Goal: Transaction & Acquisition: Purchase product/service

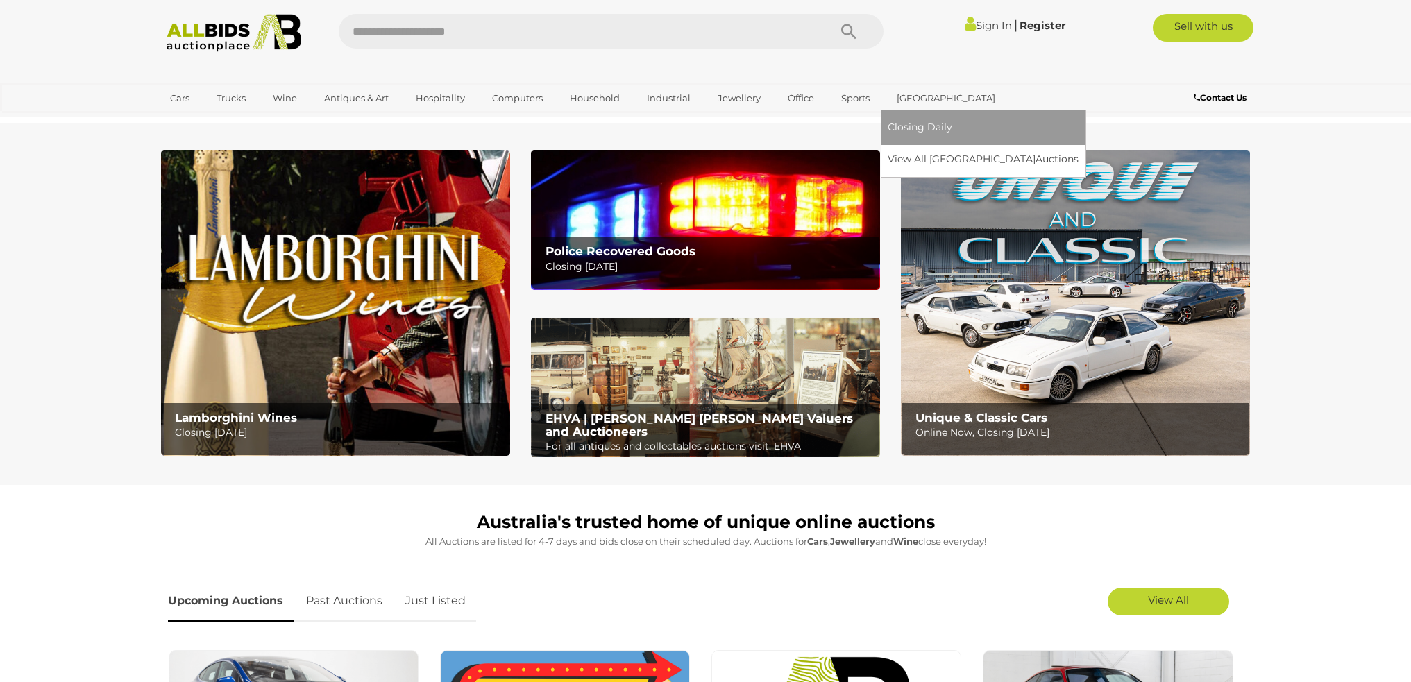
click at [914, 95] on link "[GEOGRAPHIC_DATA]" at bounding box center [945, 98] width 117 height 23
click at [933, 158] on link "View All Sydney Auctions" at bounding box center [987, 159] width 200 height 22
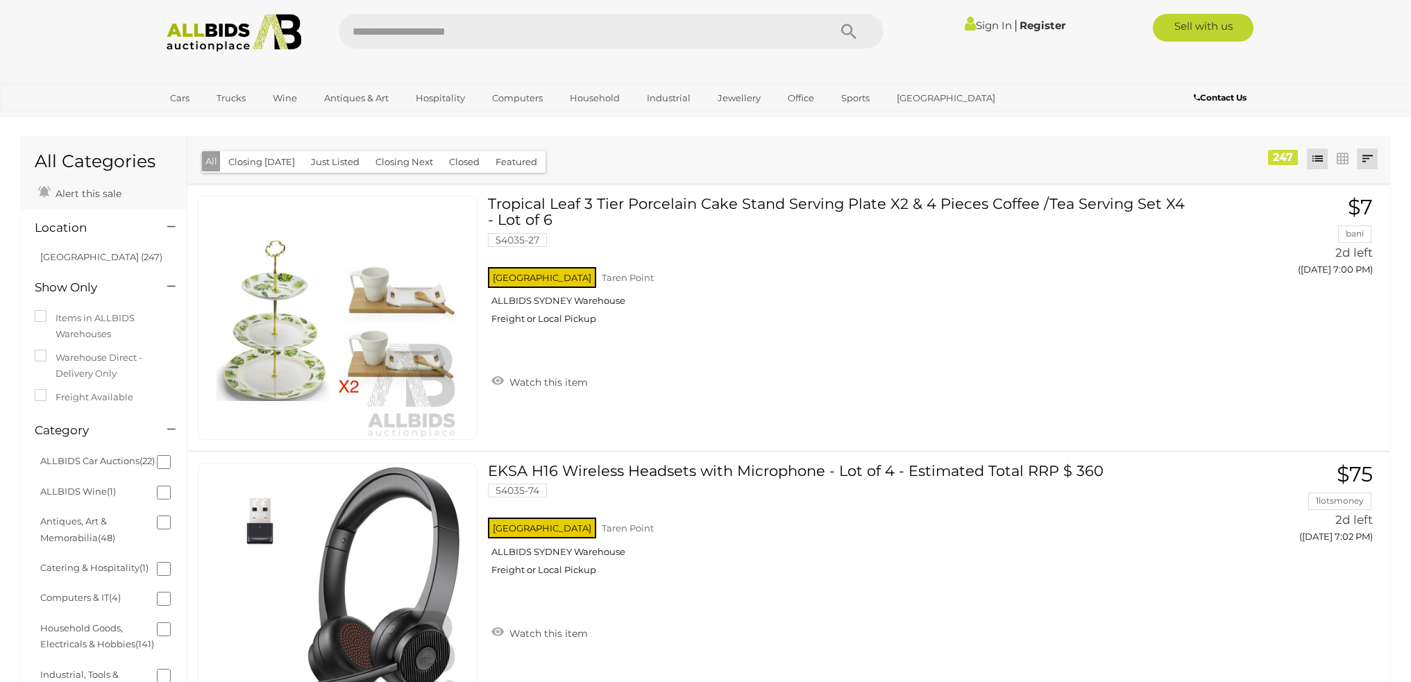
click at [1366, 159] on link at bounding box center [1367, 158] width 21 height 21
click at [1354, 192] on link "Closing First" at bounding box center [1275, 187] width 207 height 24
click at [703, 144] on div "Closing First Closing Last Lowest Bid Highest Bid Item Name A-Z Item Name Z-A A…" at bounding box center [788, 159] width 1203 height 47
click at [1339, 160] on link at bounding box center [1342, 158] width 21 height 21
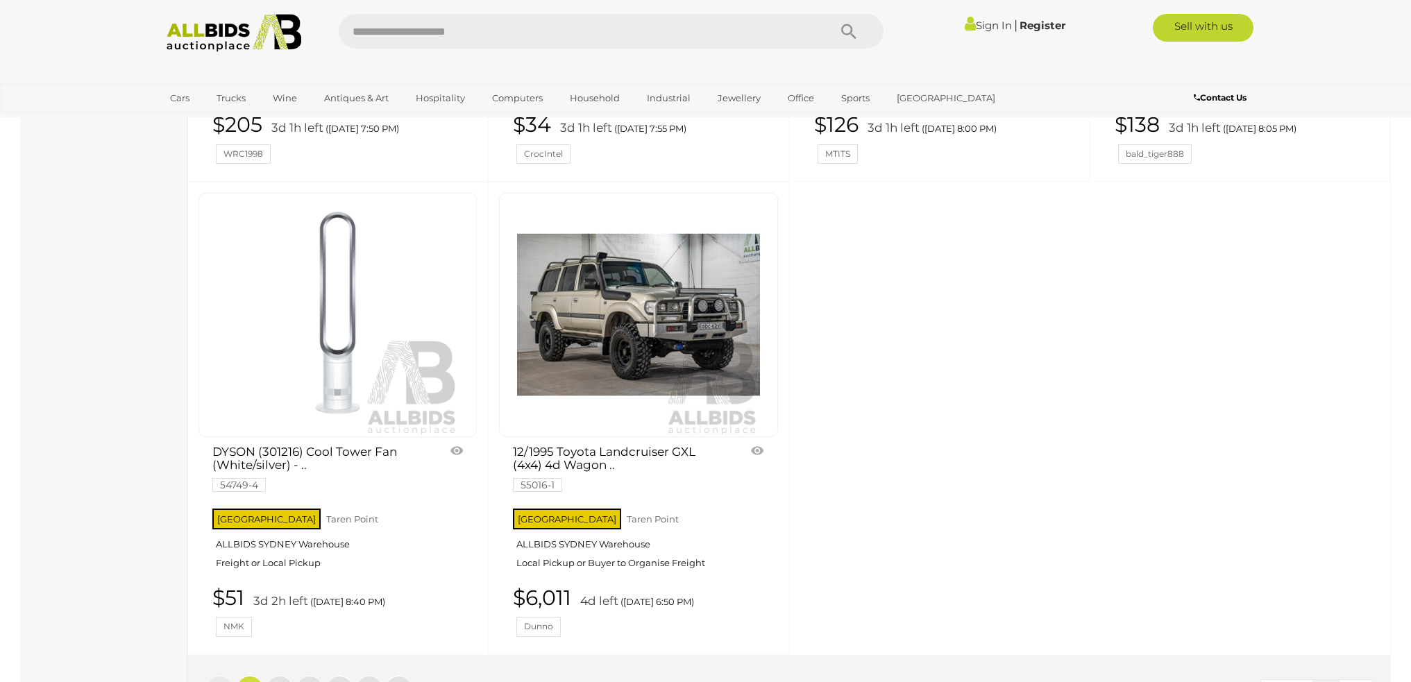
scroll to position [5801, 0]
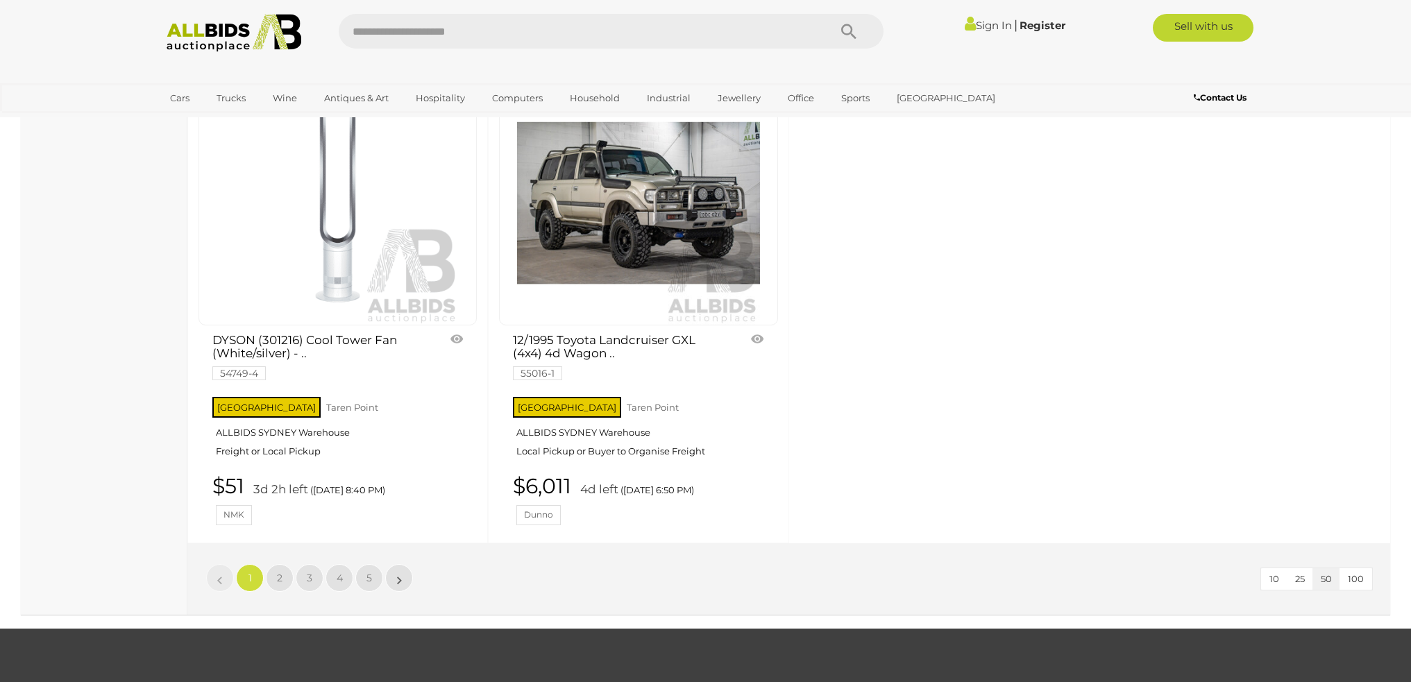
click at [1360, 573] on span "100" at bounding box center [1356, 578] width 16 height 11
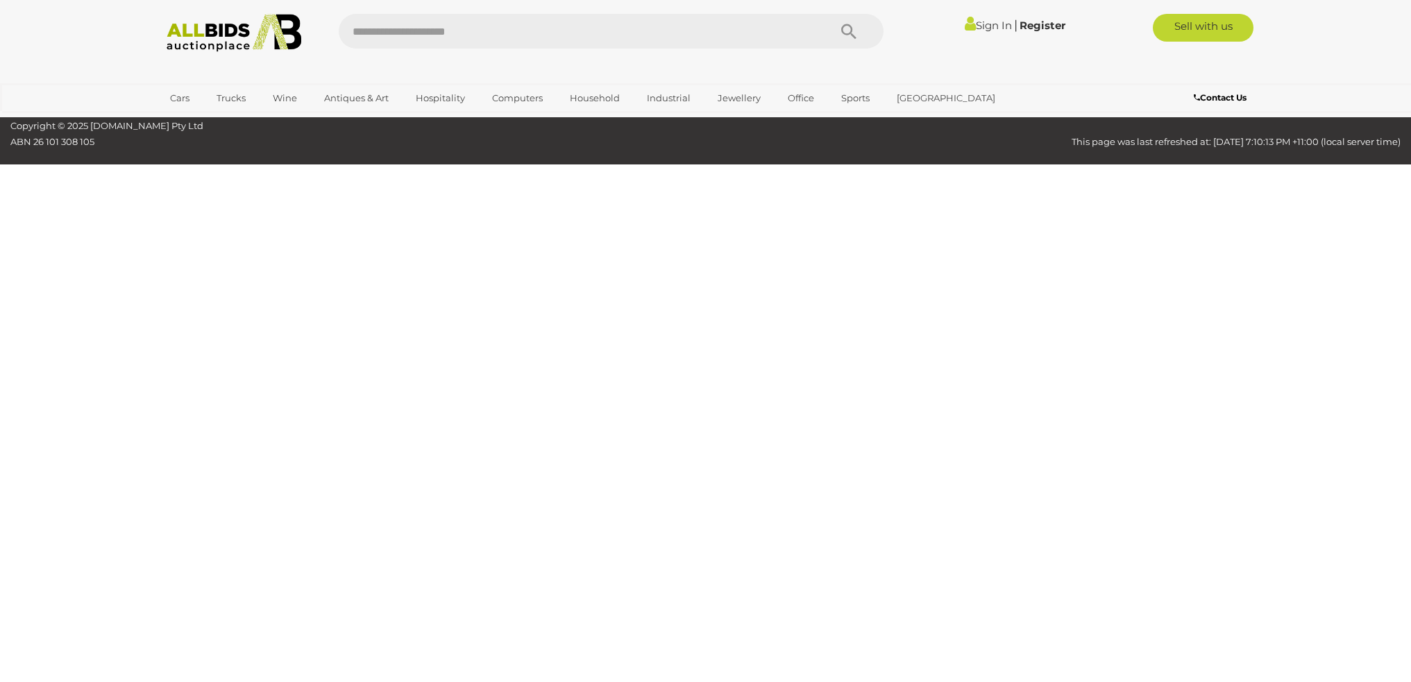
scroll to position [44, 0]
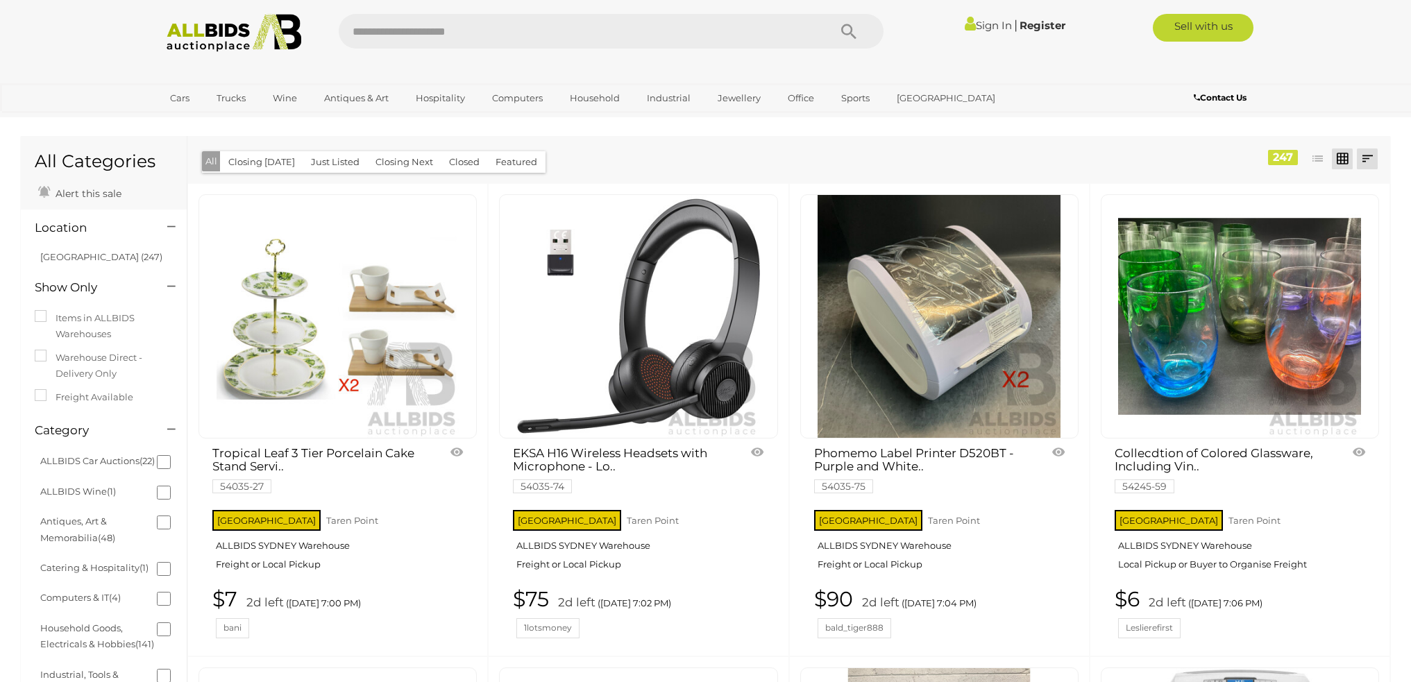
click at [1368, 155] on link at bounding box center [1367, 158] width 21 height 21
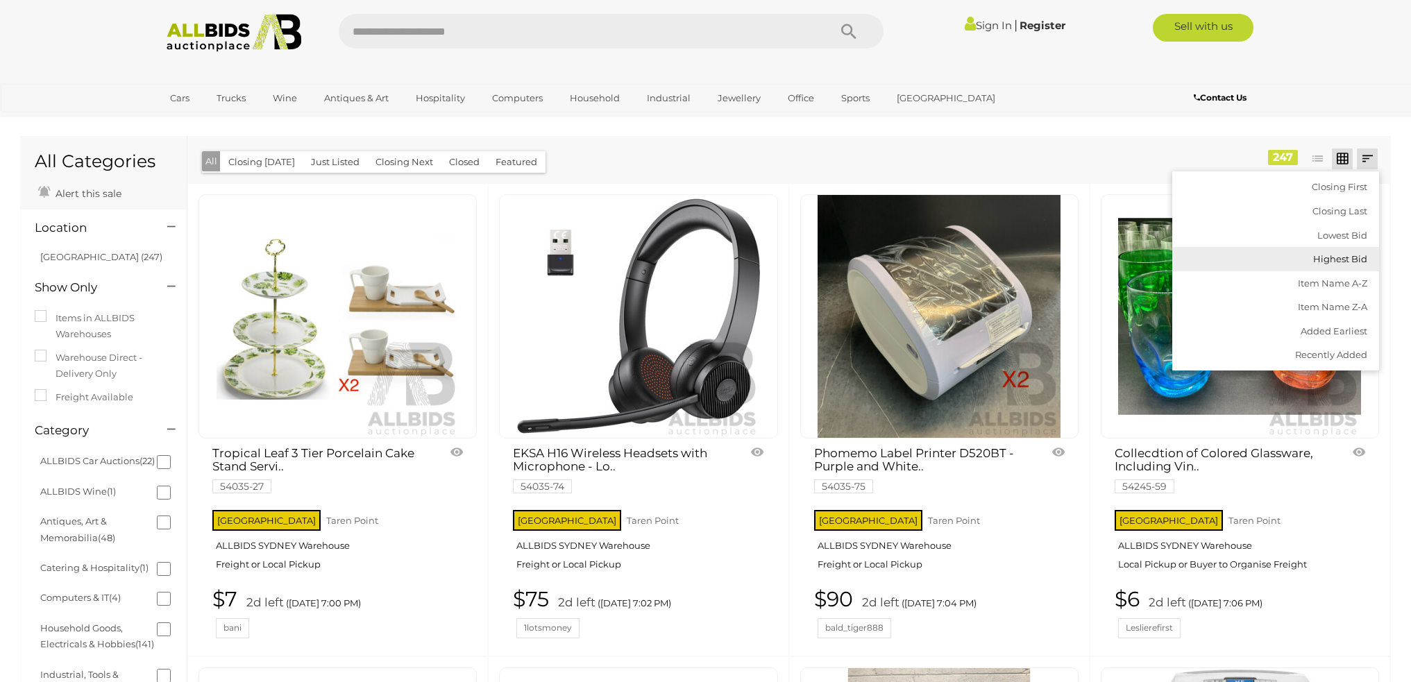
click at [1352, 254] on link "Highest Bid" at bounding box center [1275, 259] width 207 height 24
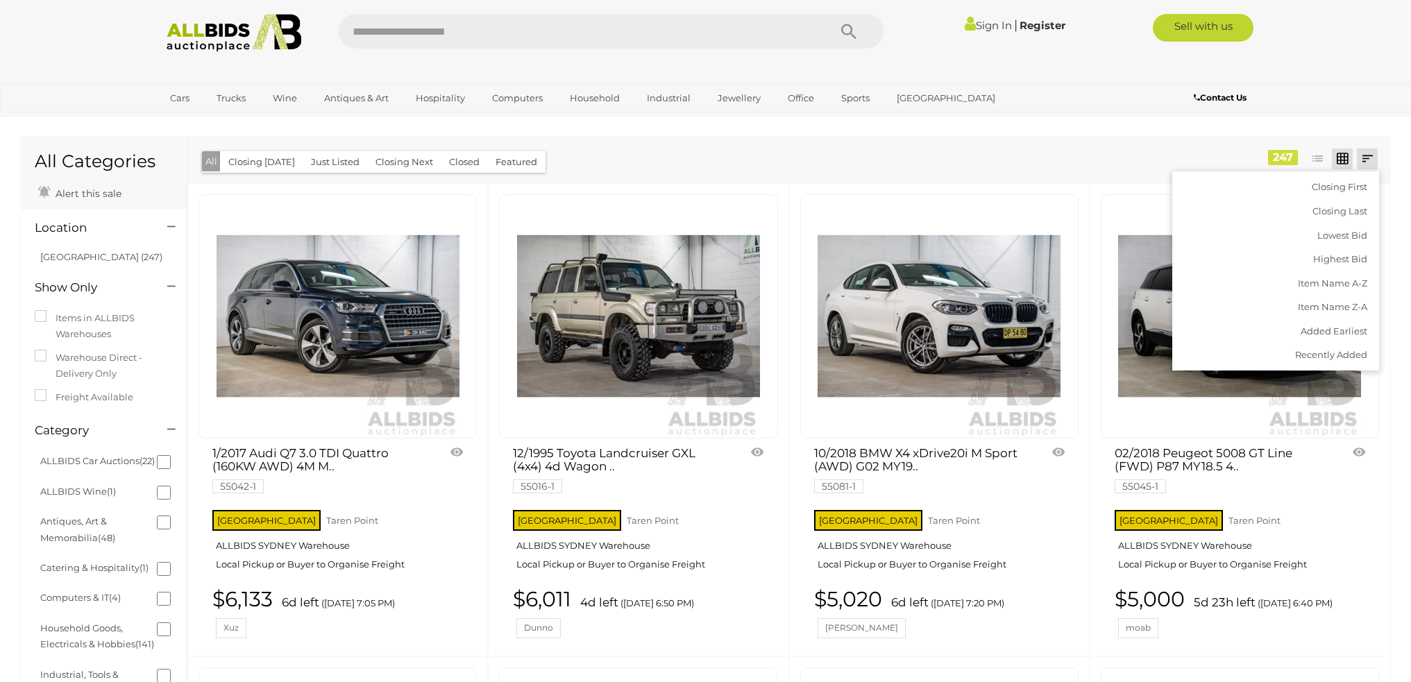
click at [931, 162] on div "Closing First Closing Last Lowest Bid Highest Bid Item Name A-Z Item Name Z-A A…" at bounding box center [788, 159] width 1203 height 47
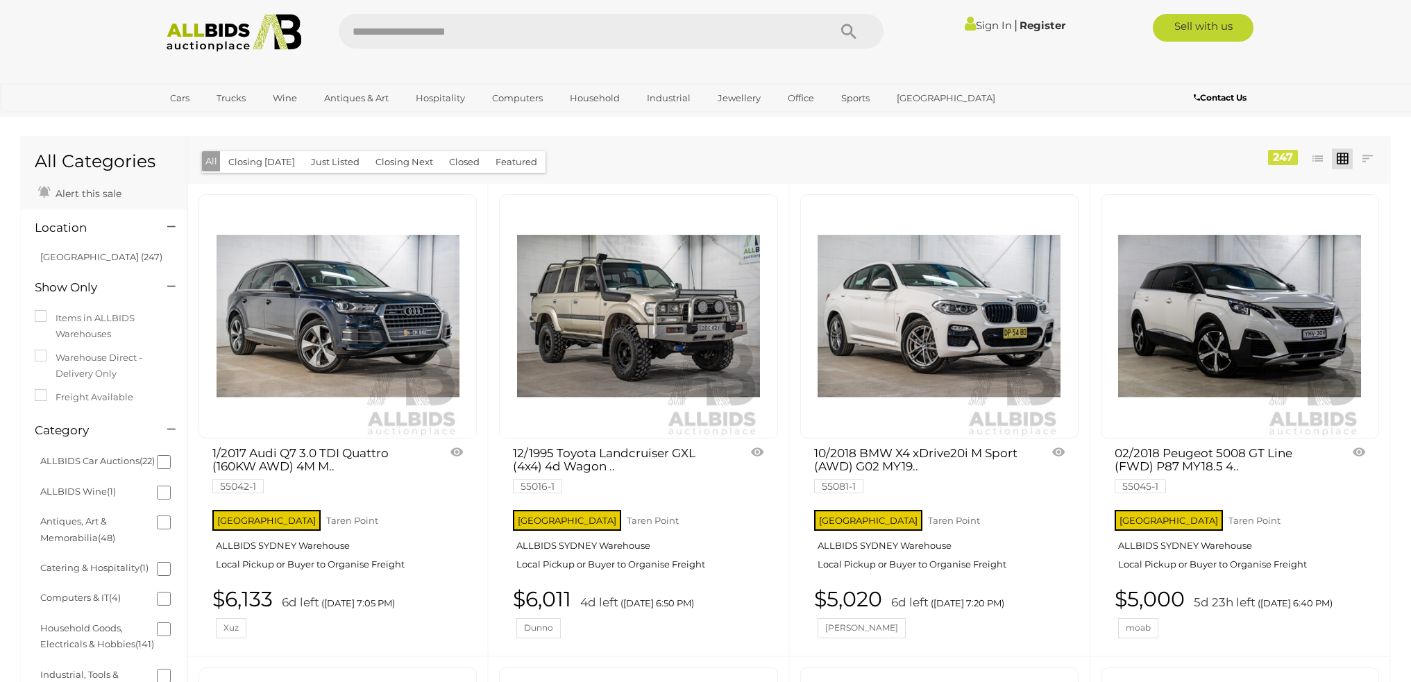
click at [466, 162] on button "Closed" at bounding box center [464, 162] width 47 height 22
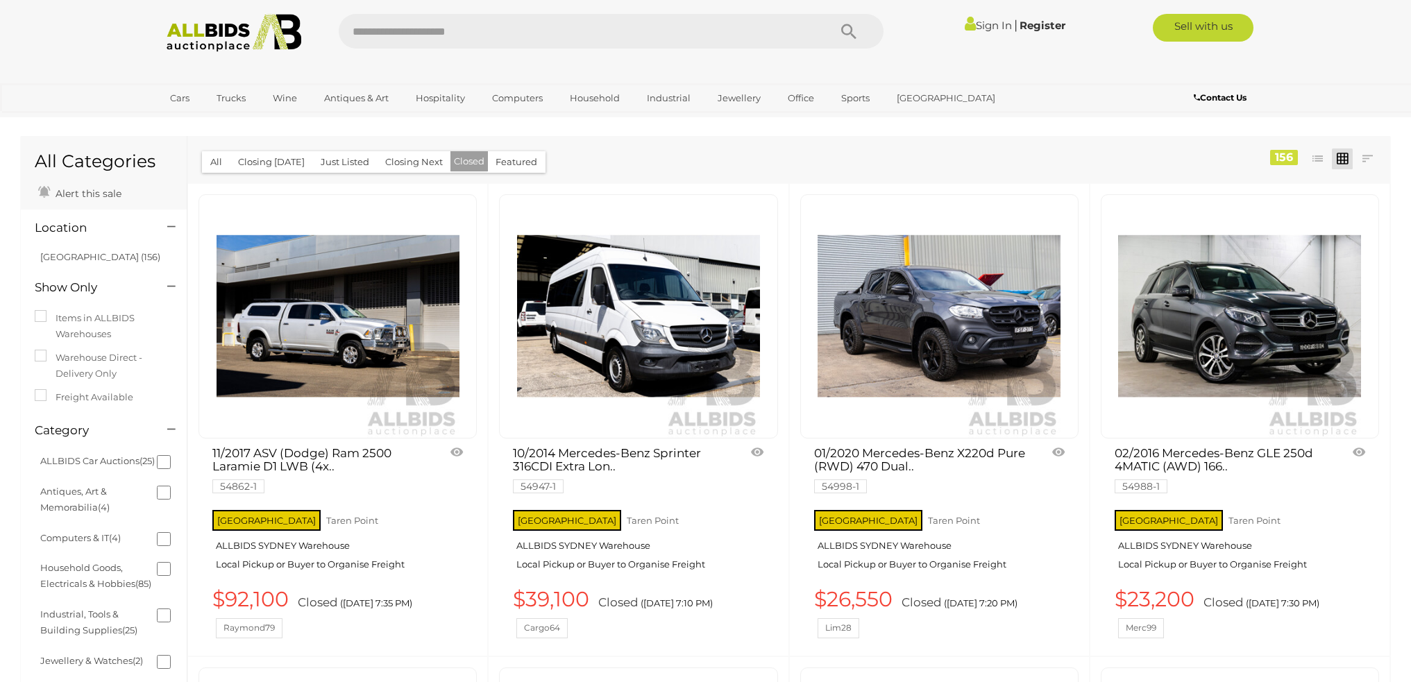
scroll to position [69, 0]
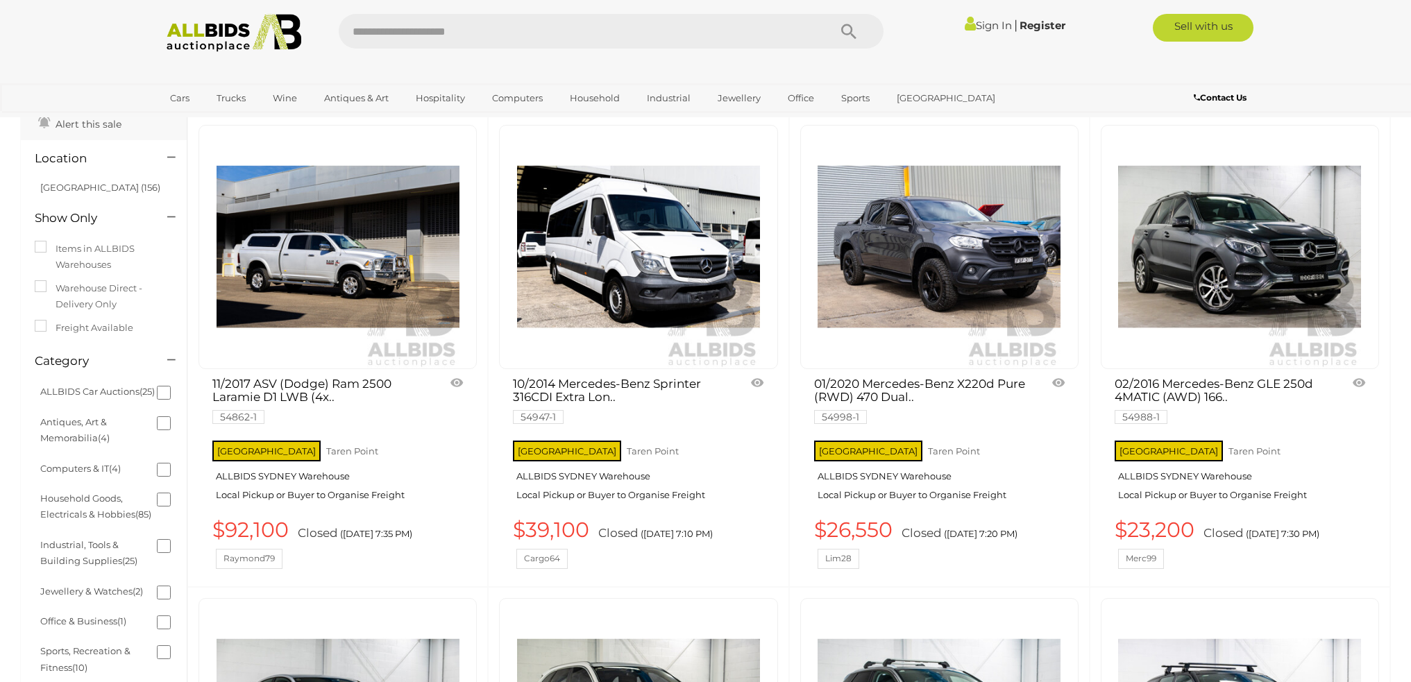
click at [903, 391] on link "01/2020 Mercedes-Benz X220d Pure (RWD) 470 Dual.. 54998-1" at bounding box center [920, 399] width 212 height 44
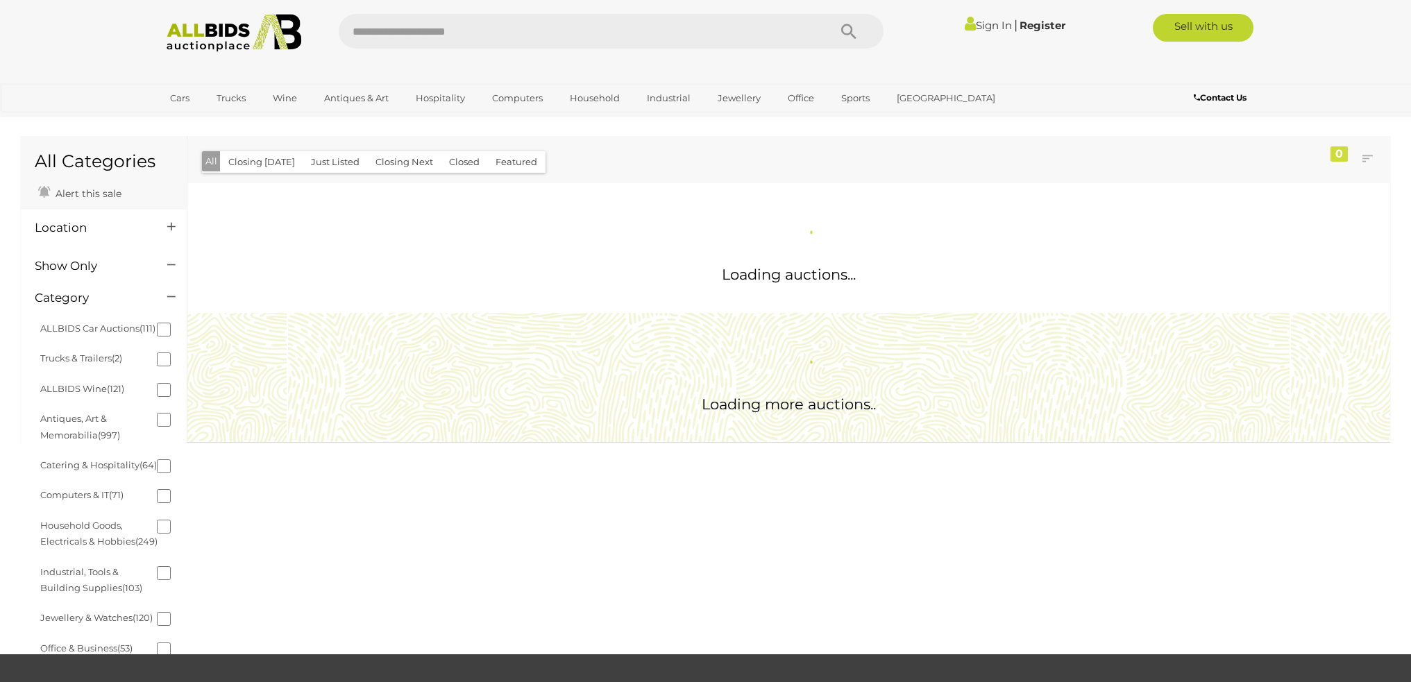
scroll to position [69, 0]
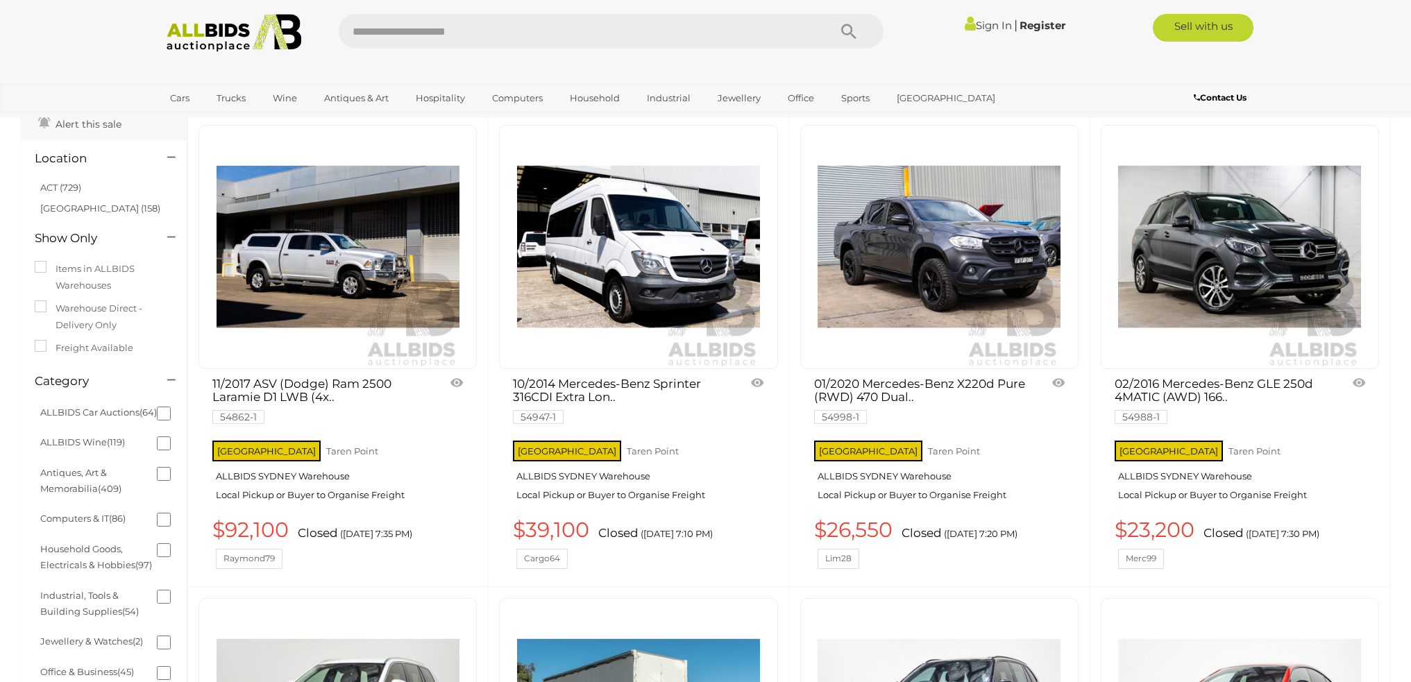
click at [1209, 382] on link "02/2016 Mercedes-Benz GLE 250d 4MATIC (AWD) 166.. 54988-1" at bounding box center [1220, 399] width 212 height 44
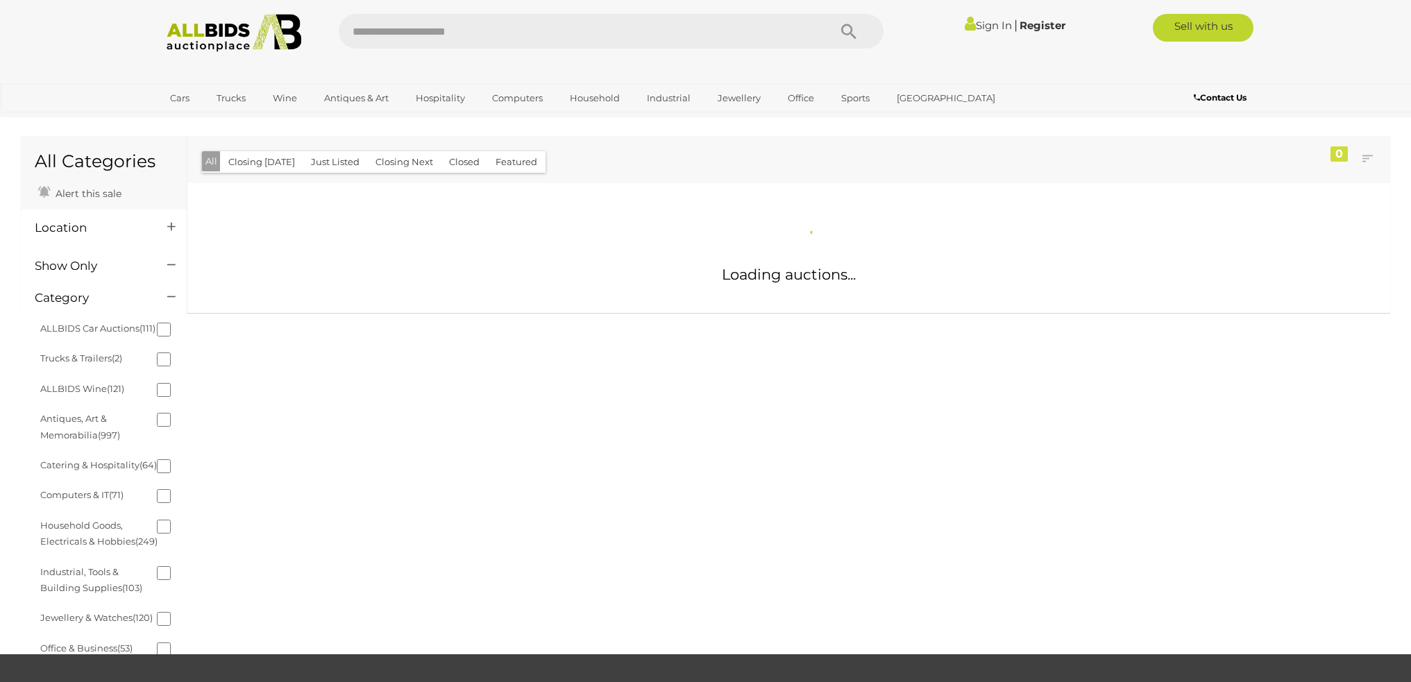
scroll to position [69, 0]
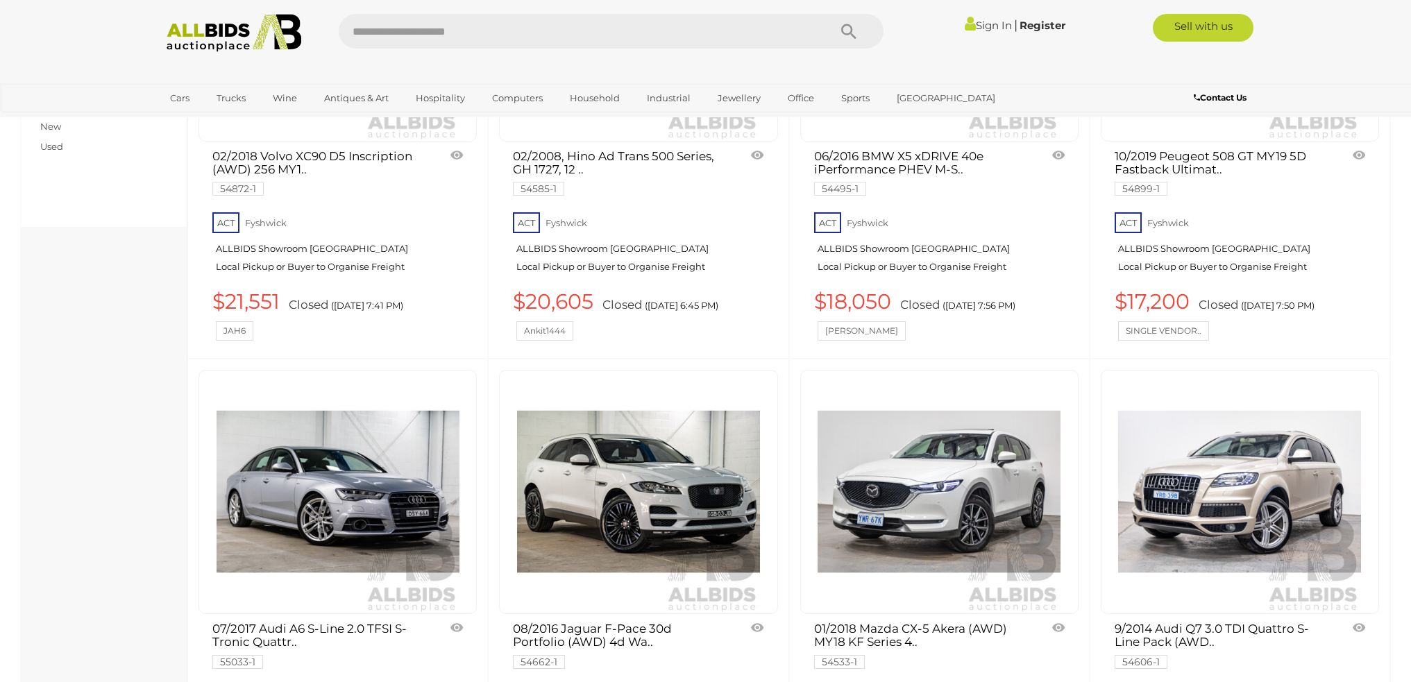
scroll to position [625, 0]
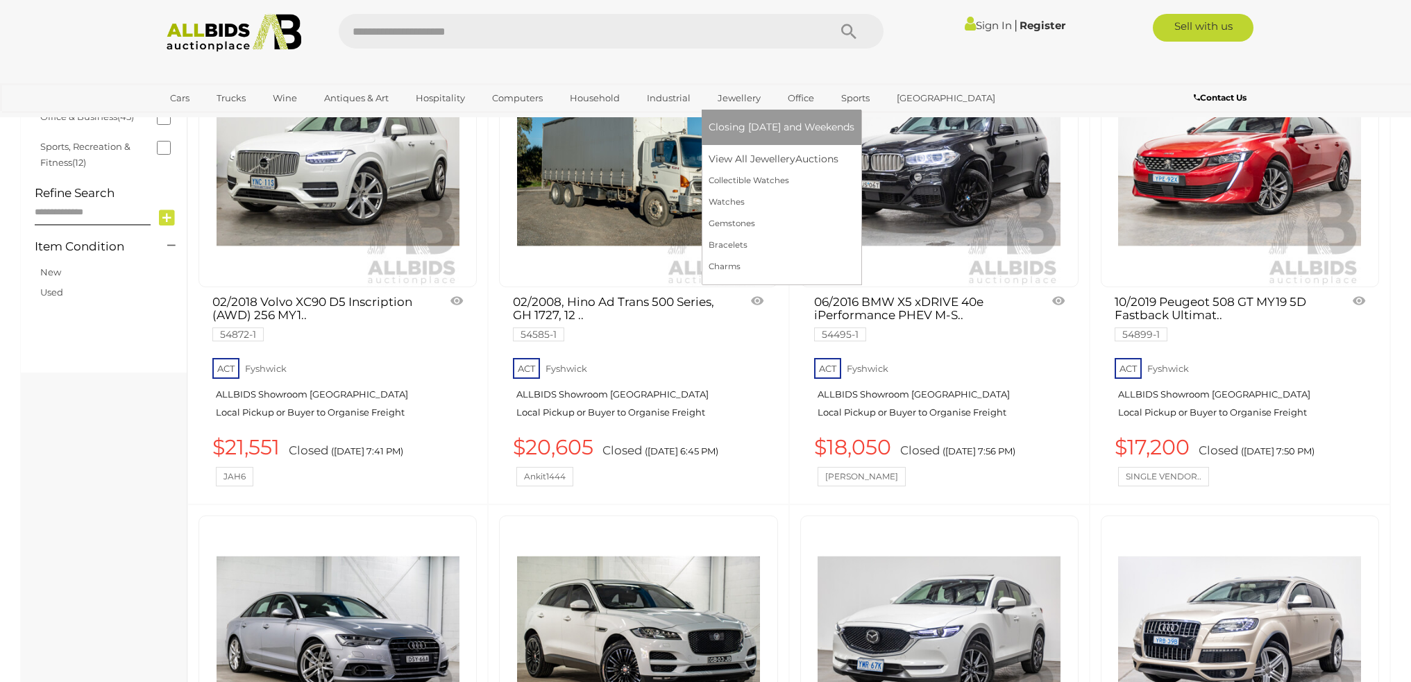
click at [720, 92] on link "Jewellery" at bounding box center [738, 98] width 61 height 23
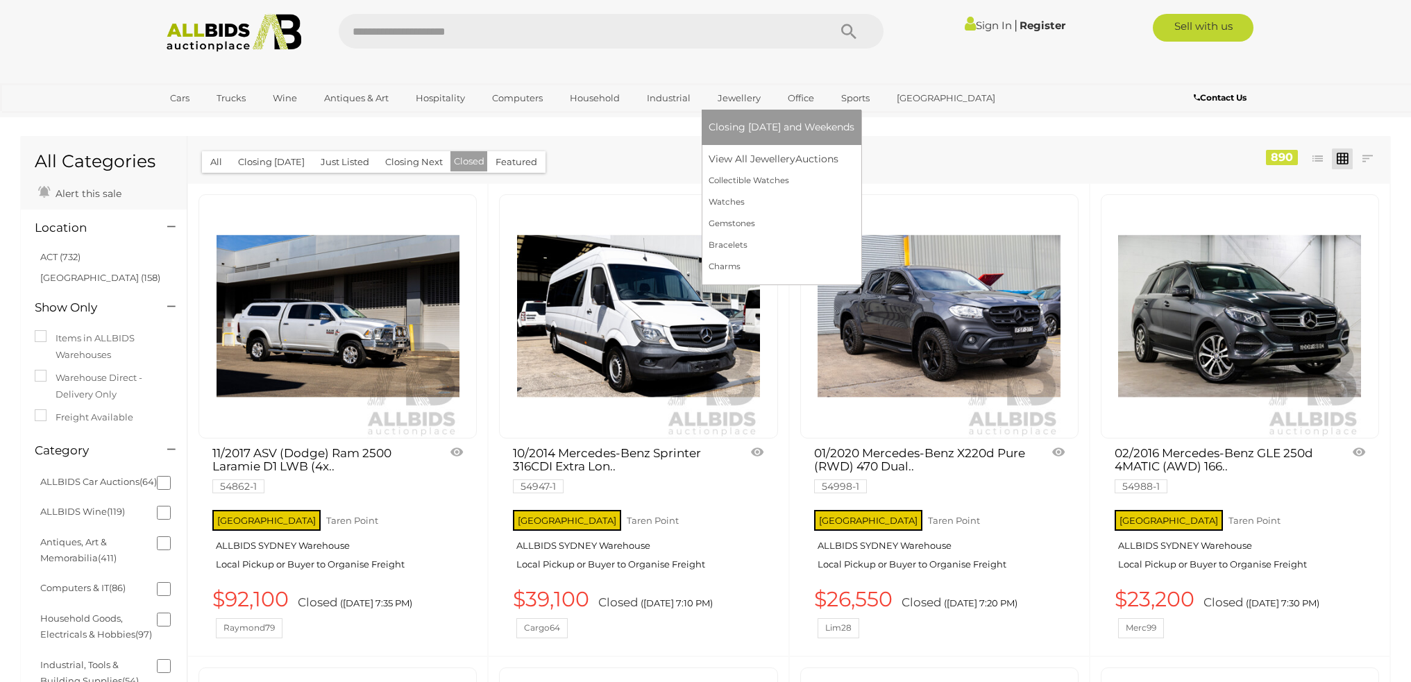
click at [720, 98] on link "Jewellery" at bounding box center [738, 98] width 61 height 23
click at [746, 99] on link "Jewellery" at bounding box center [738, 98] width 61 height 23
click at [748, 161] on link "View All Jewellery Auctions" at bounding box center [781, 159] width 146 height 22
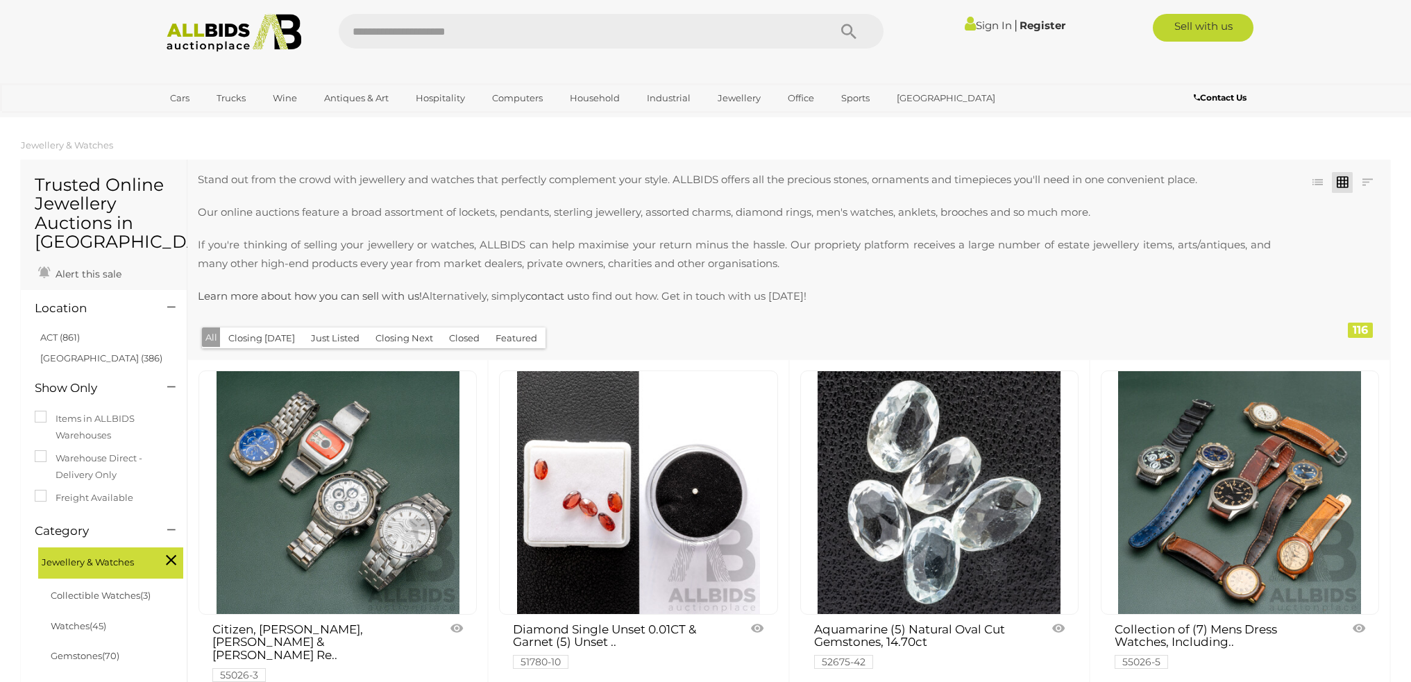
click at [459, 348] on button "Closed" at bounding box center [464, 339] width 47 height 22
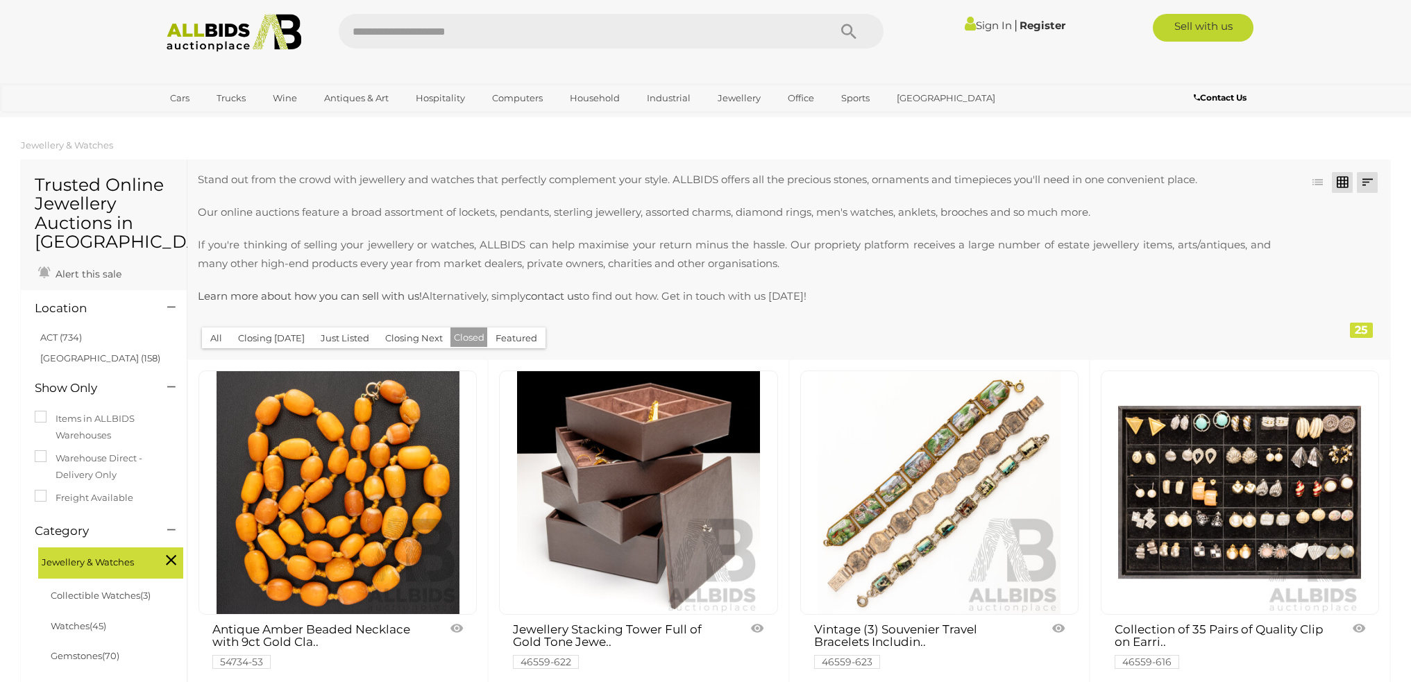
click at [1360, 179] on link at bounding box center [1367, 182] width 21 height 21
click at [1341, 279] on link "Highest Bid" at bounding box center [1275, 282] width 207 height 24
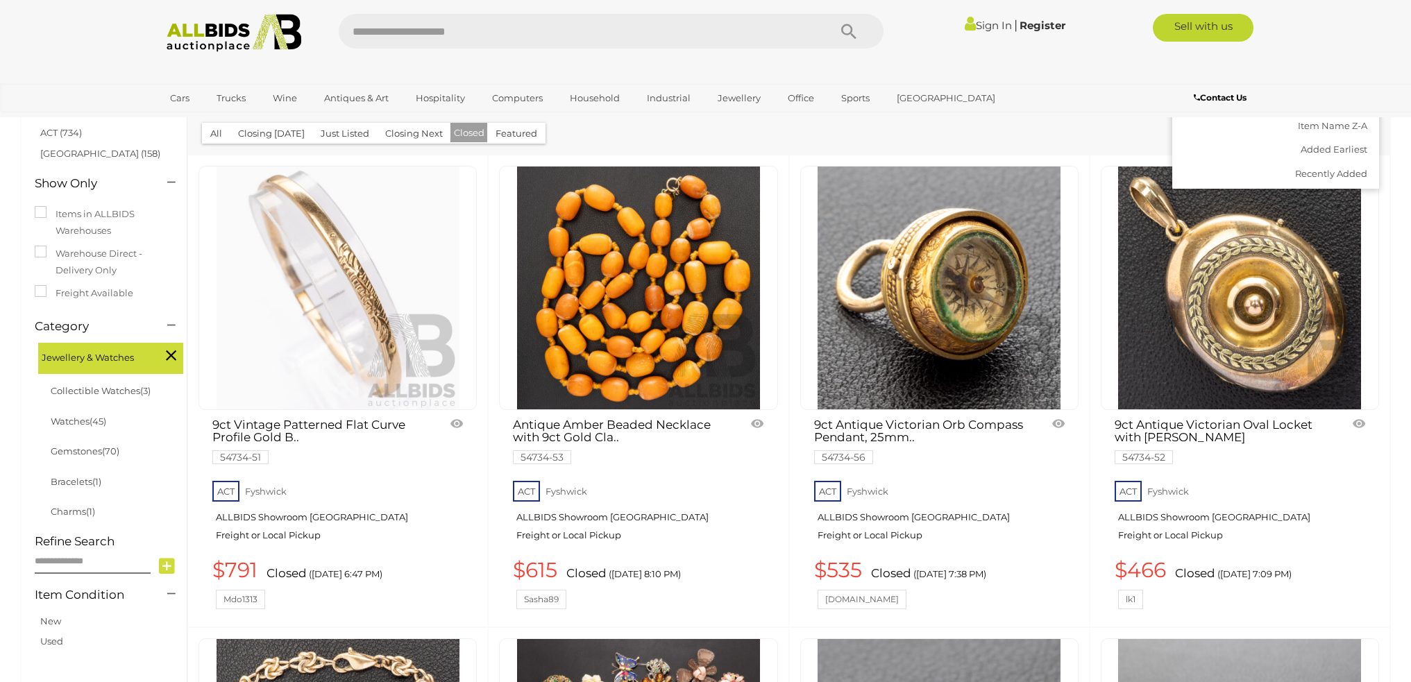
scroll to position [208, 0]
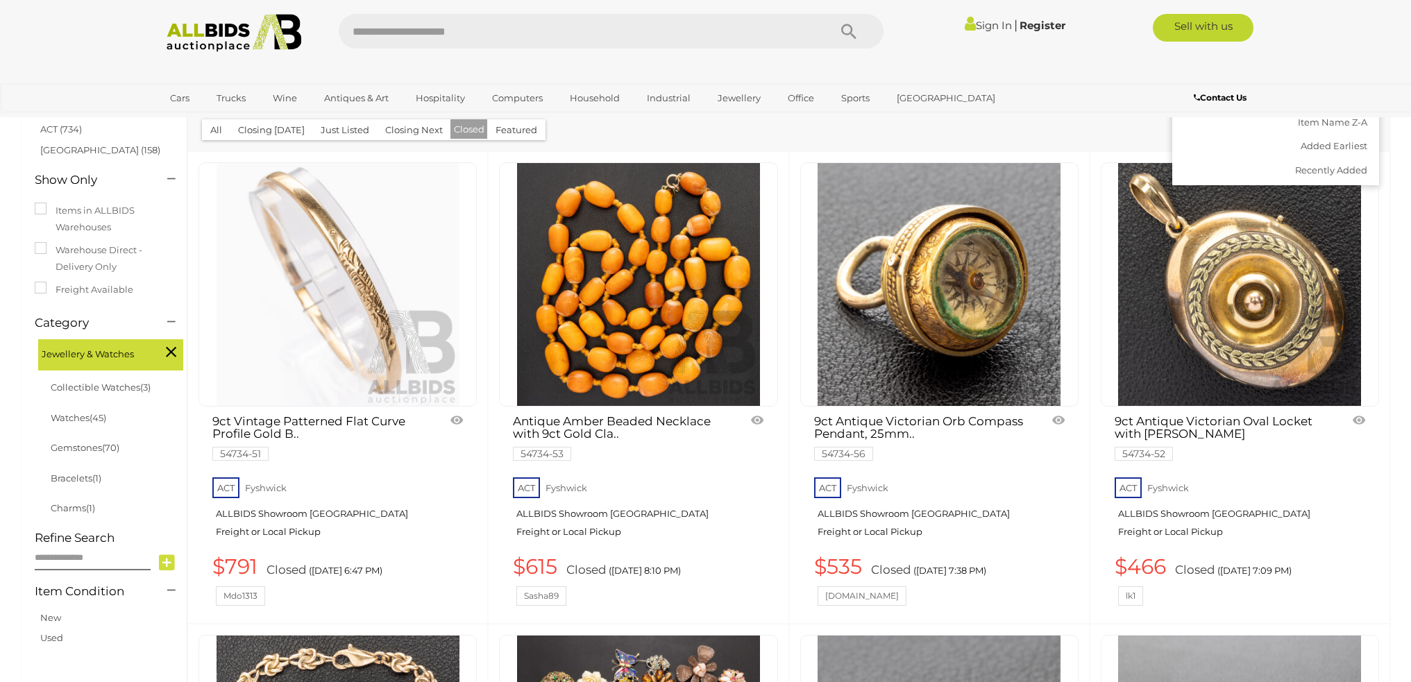
click at [615, 132] on div "Closing First Closing Last Lowest Bid Highest Bid Item Name A-Z Item Name Z-A A…" at bounding box center [788, 51] width 1203 height 200
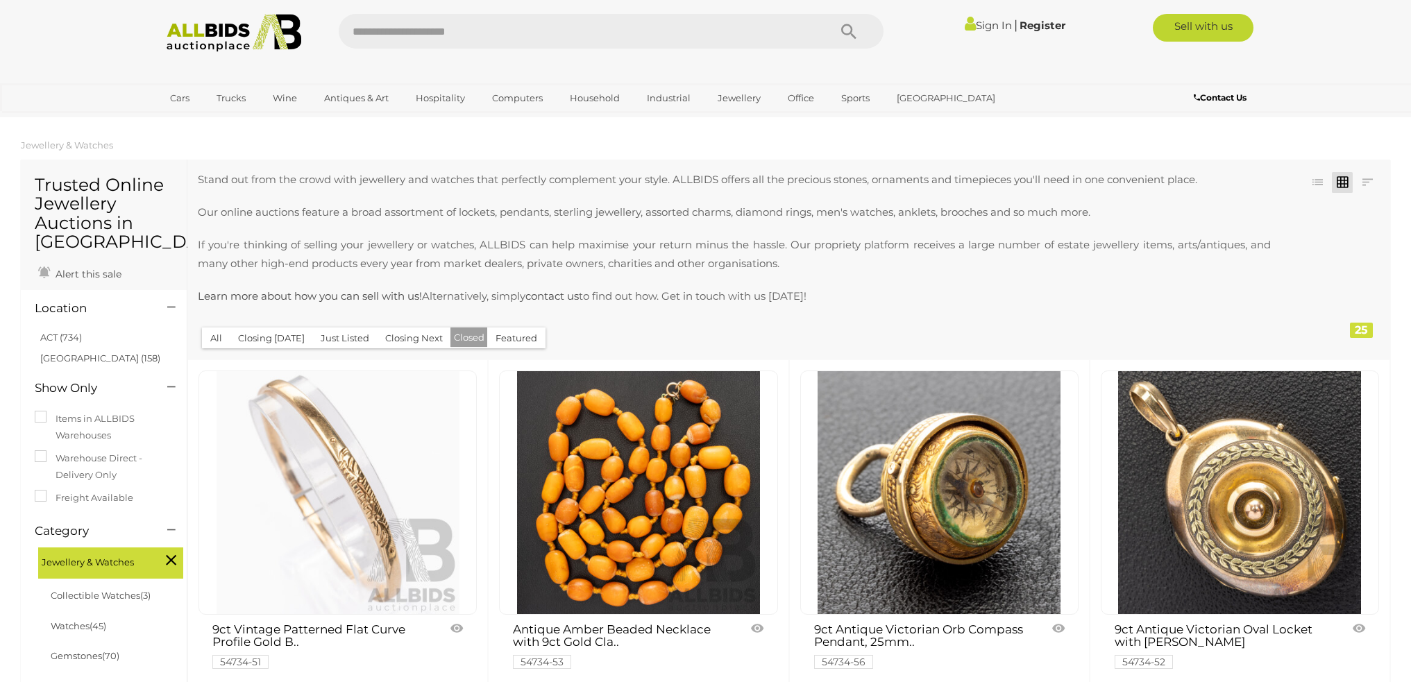
click at [220, 339] on button "All" at bounding box center [216, 339] width 28 height 22
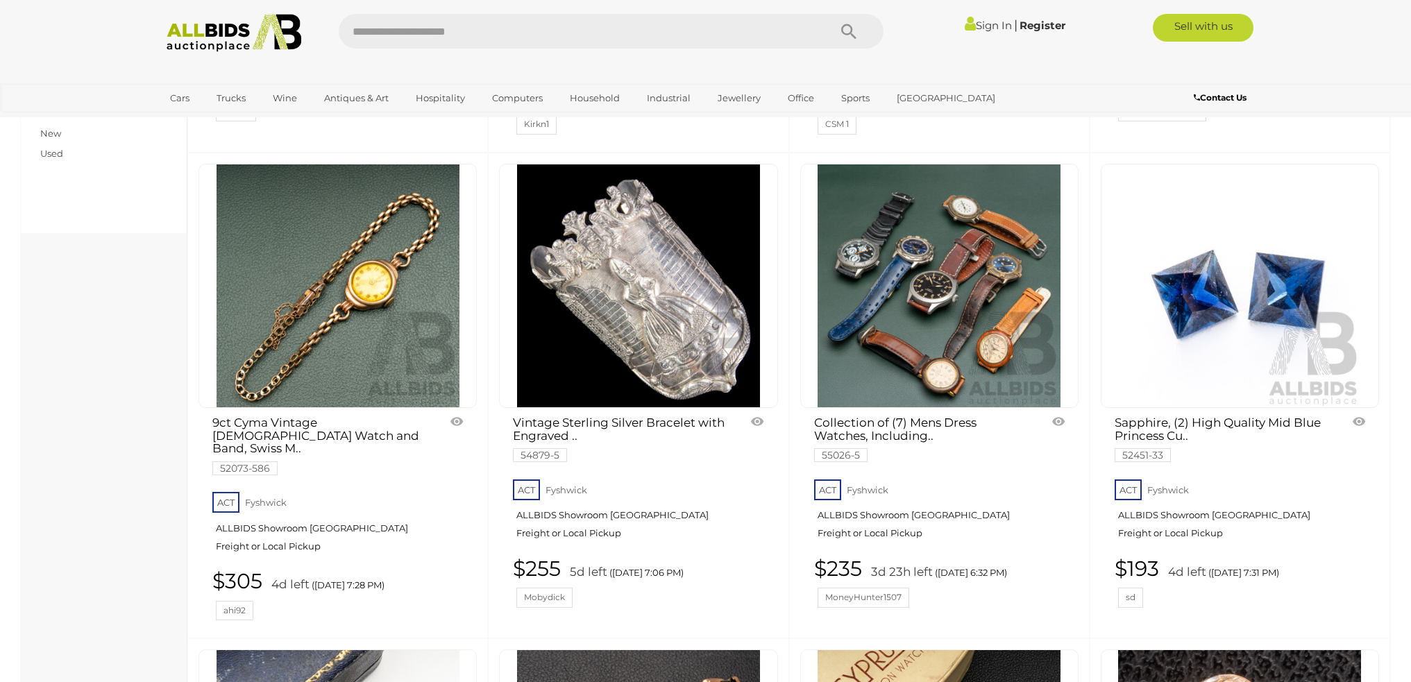
scroll to position [694, 0]
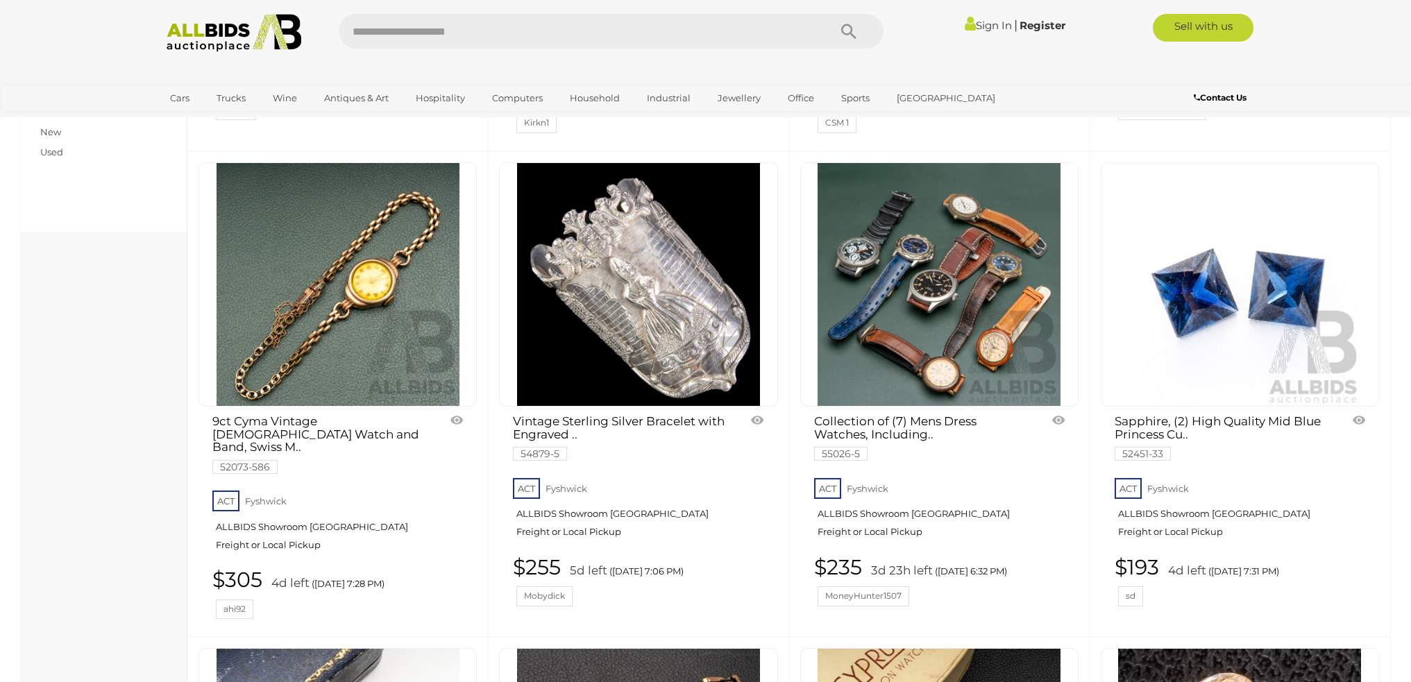
click at [894, 415] on link "Collection of (7) Mens Dress Watches, Including.. 55026-5" at bounding box center [920, 437] width 212 height 44
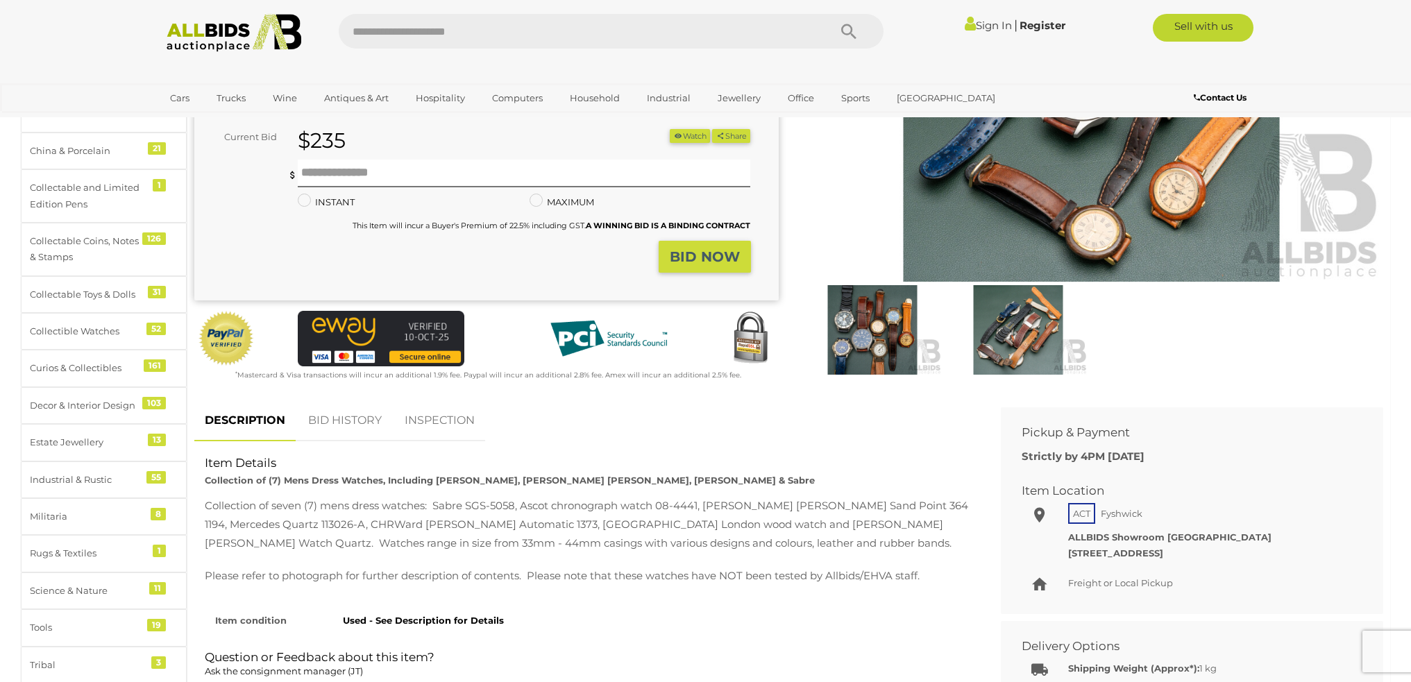
scroll to position [139, 0]
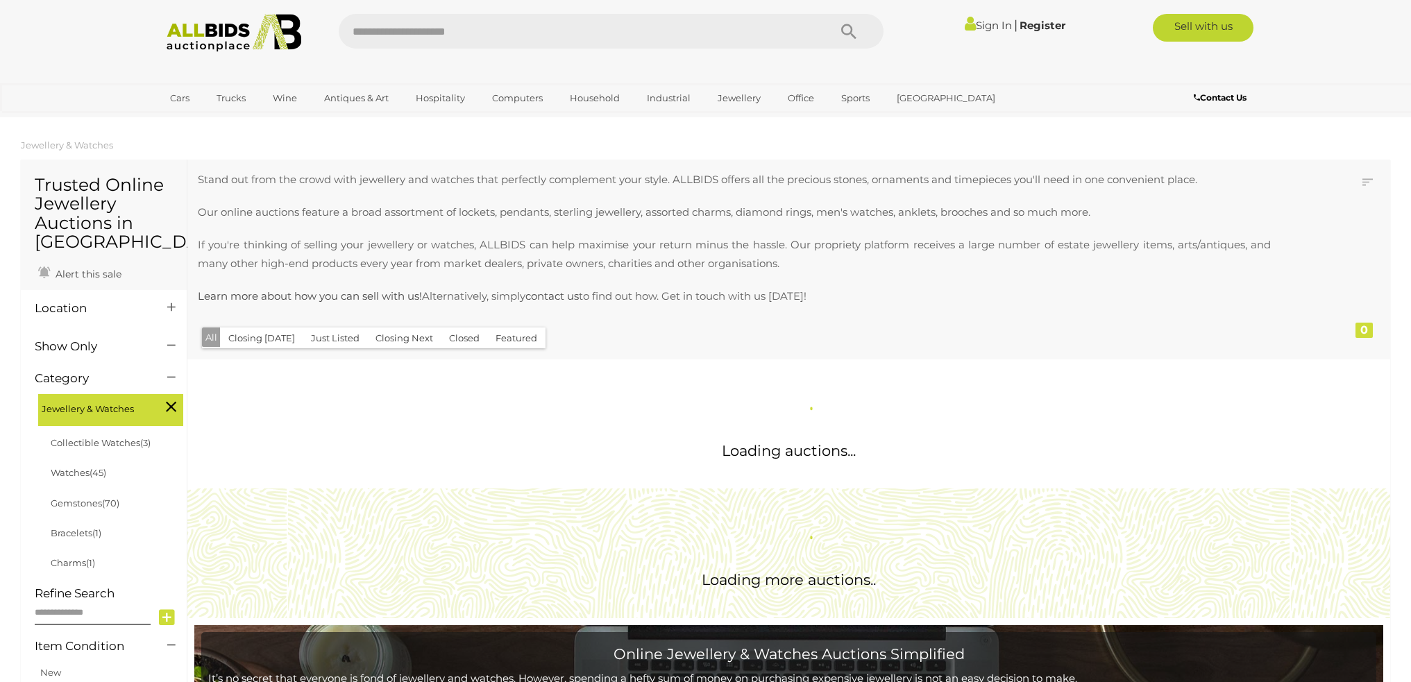
scroll to position [541, 0]
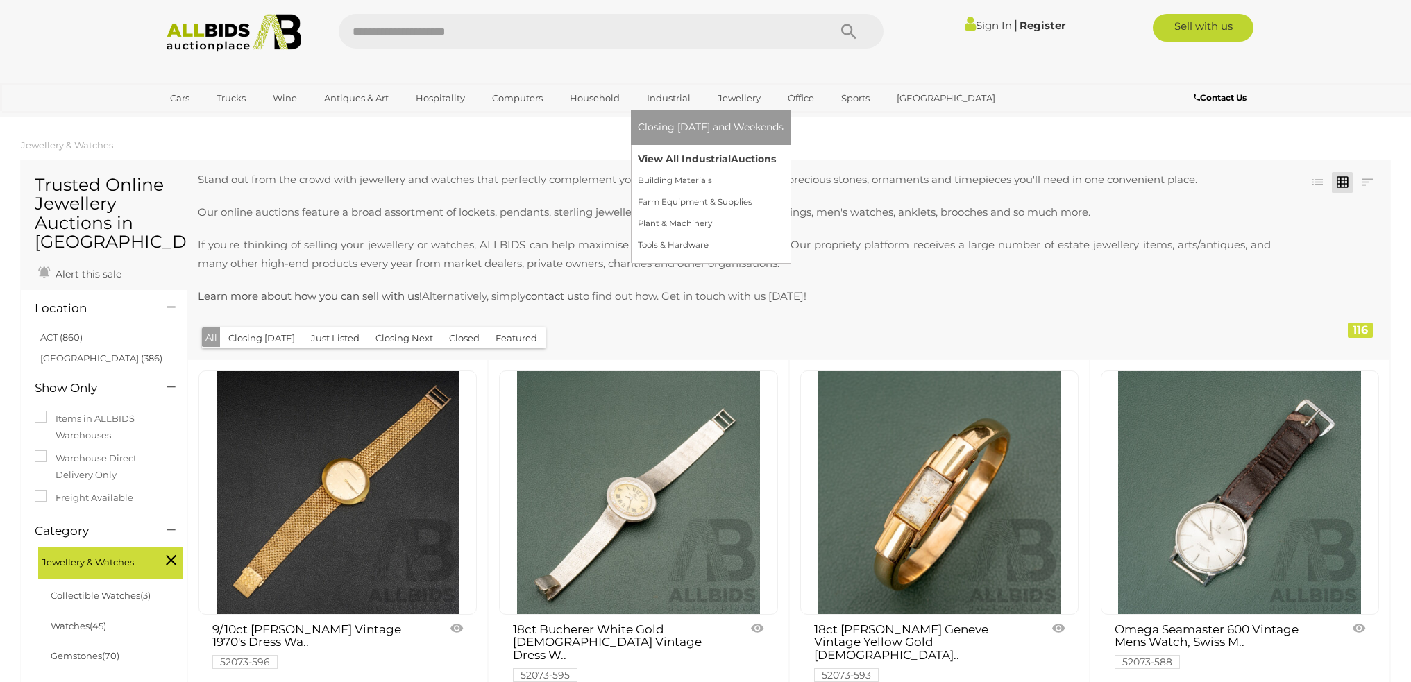
click at [690, 159] on link "View All Industrial Auctions" at bounding box center [711, 159] width 146 height 22
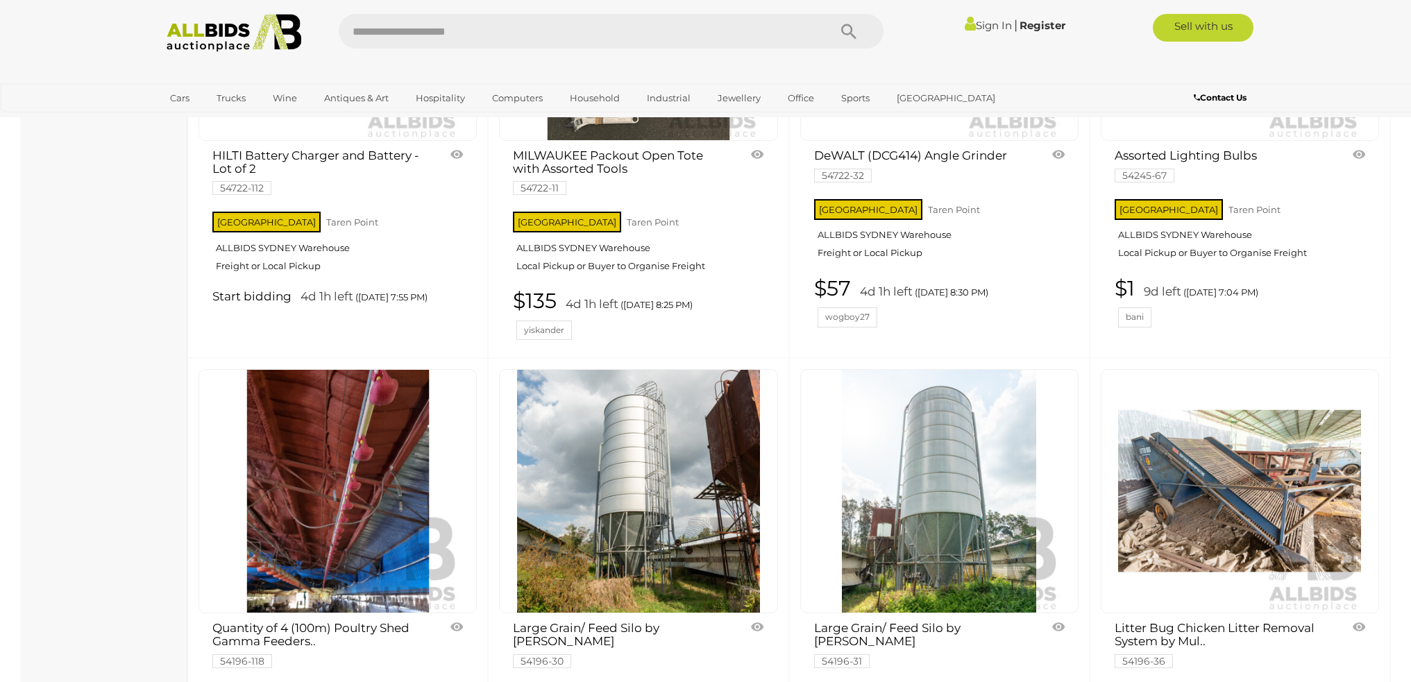
scroll to position [2359, 0]
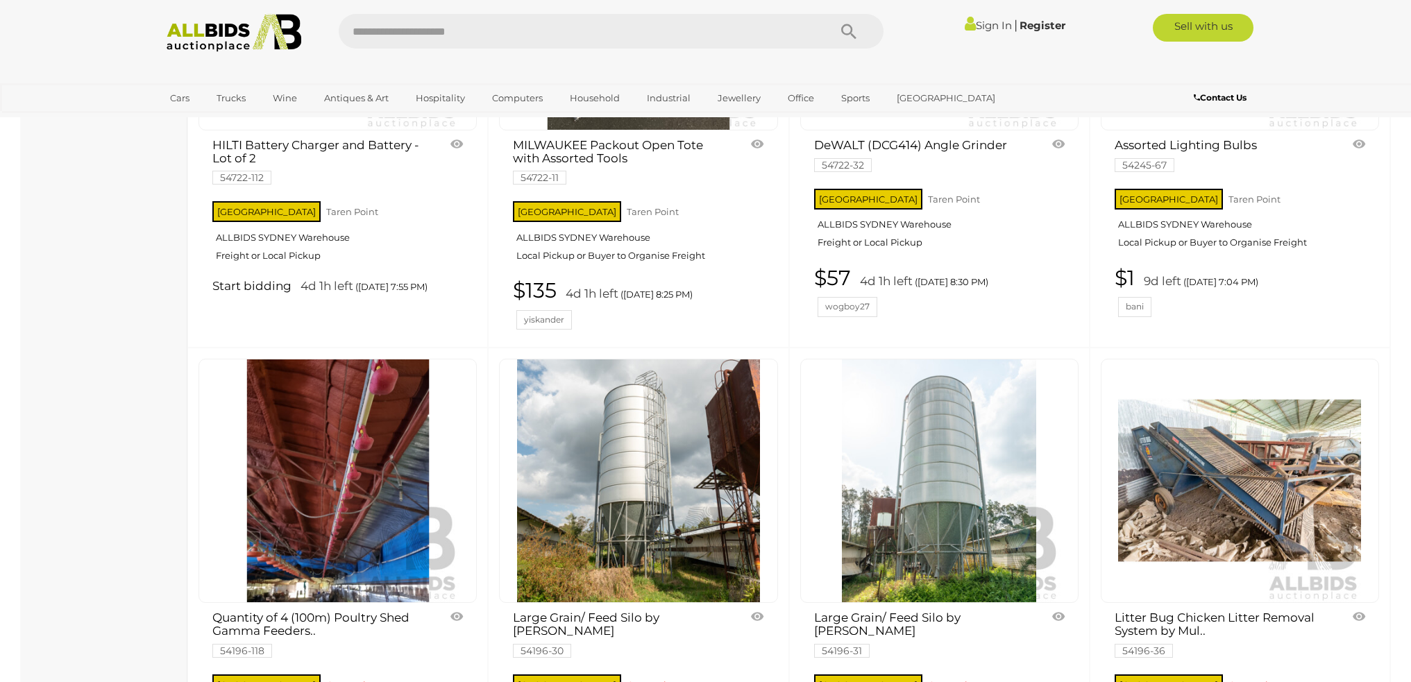
click at [1209, 611] on link "Litter Bug Chicken Litter Removal System by Mul.. 54196-36" at bounding box center [1220, 633] width 212 height 44
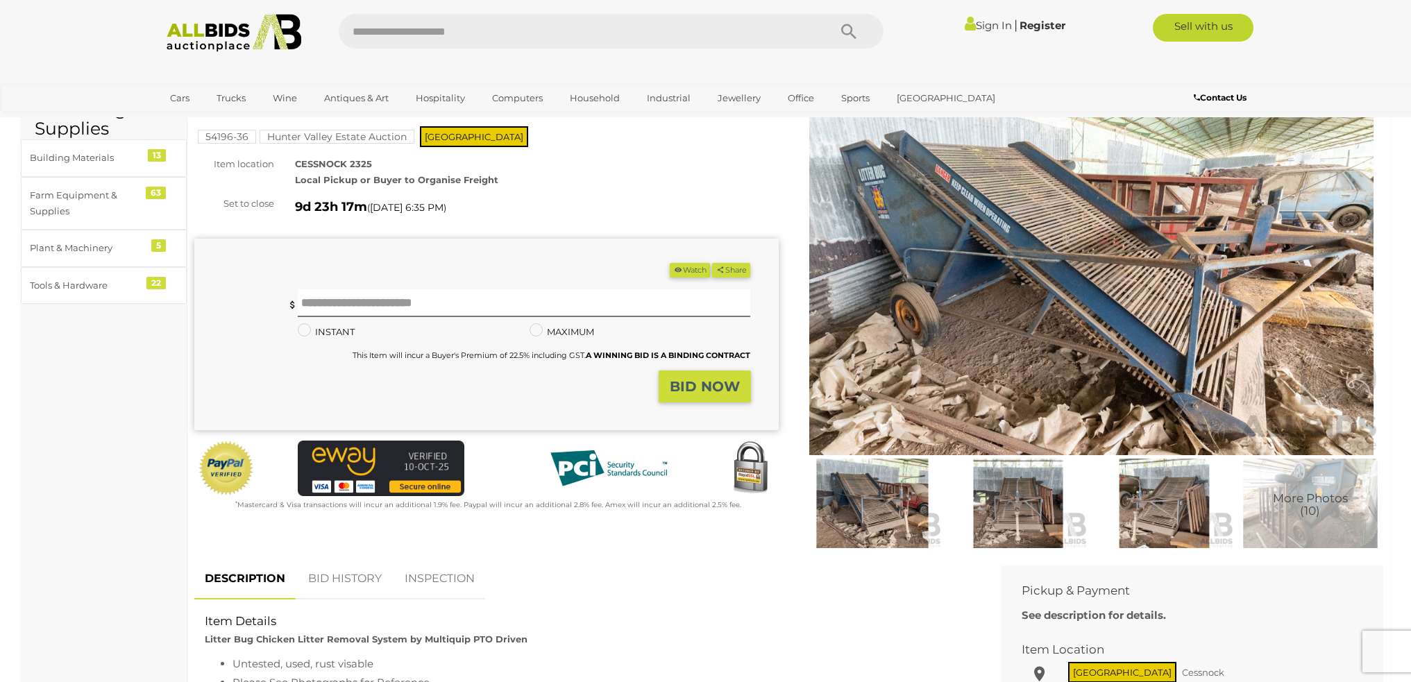
scroll to position [278, 0]
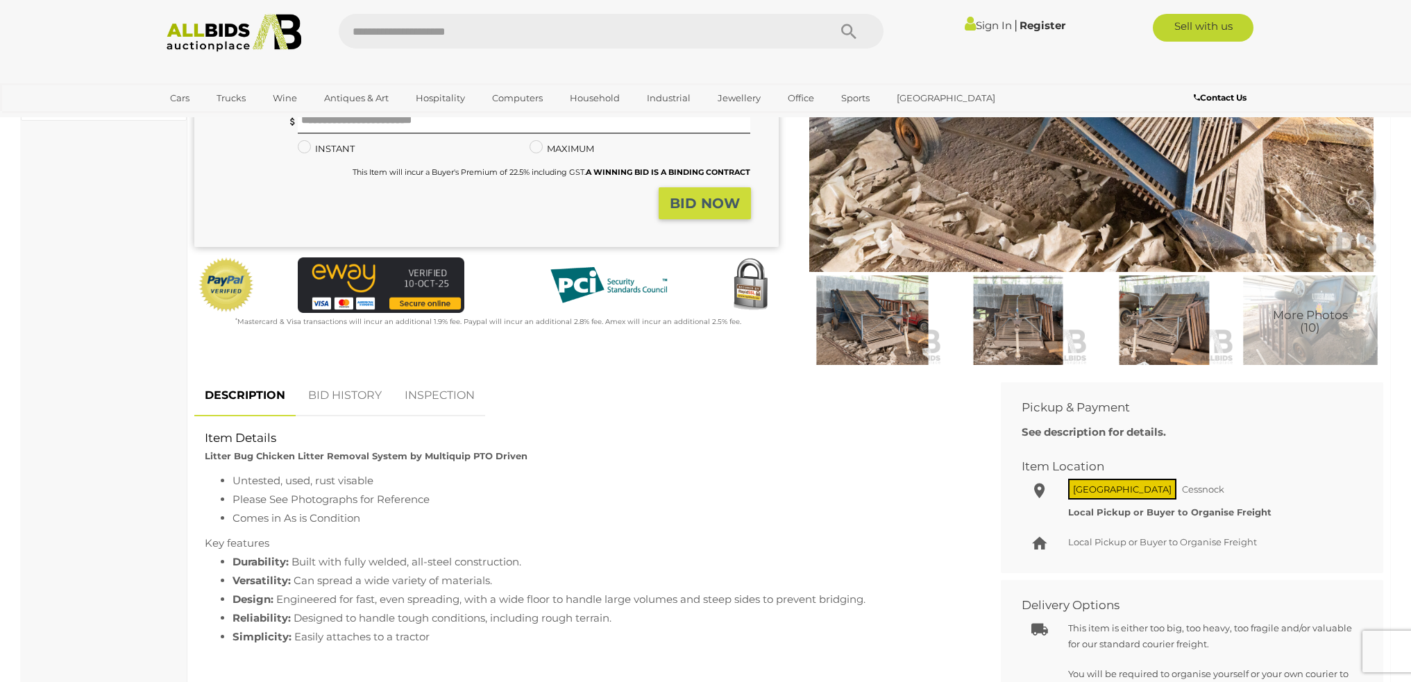
click at [1017, 321] on img at bounding box center [1018, 320] width 139 height 90
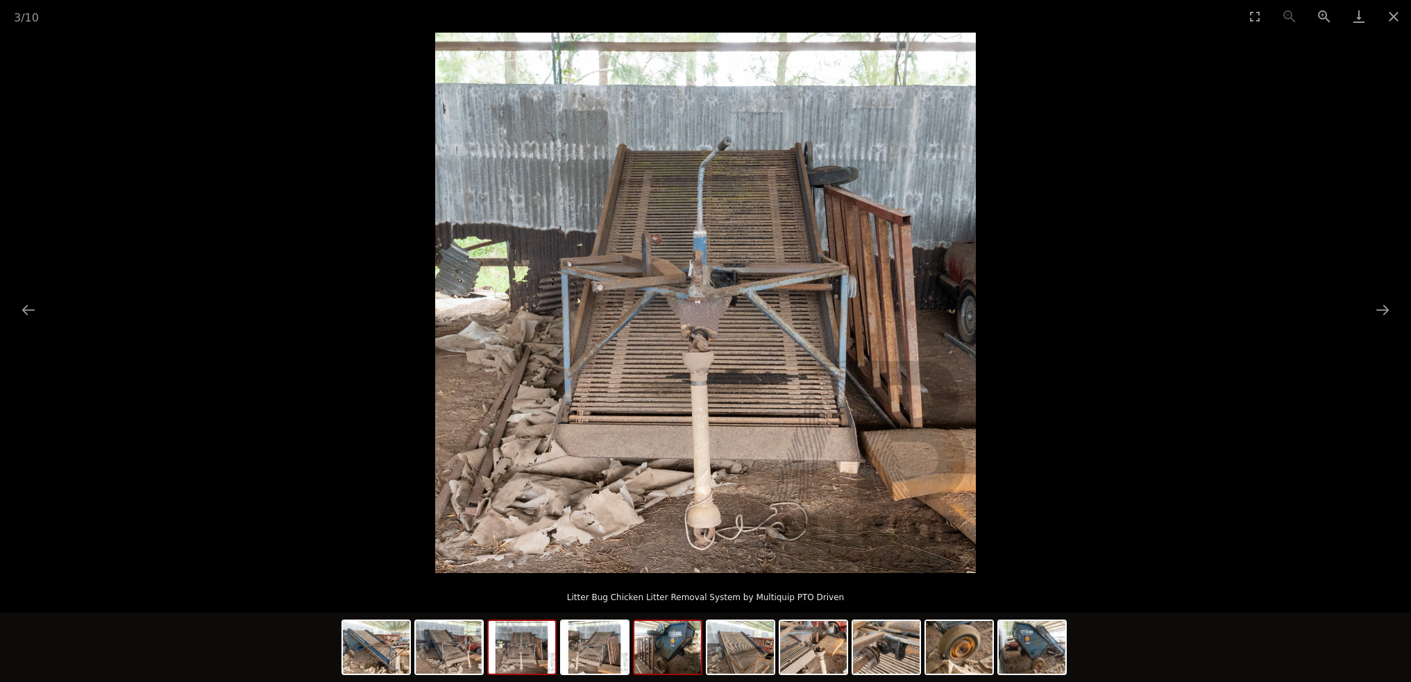
click at [654, 643] on img at bounding box center [667, 647] width 67 height 53
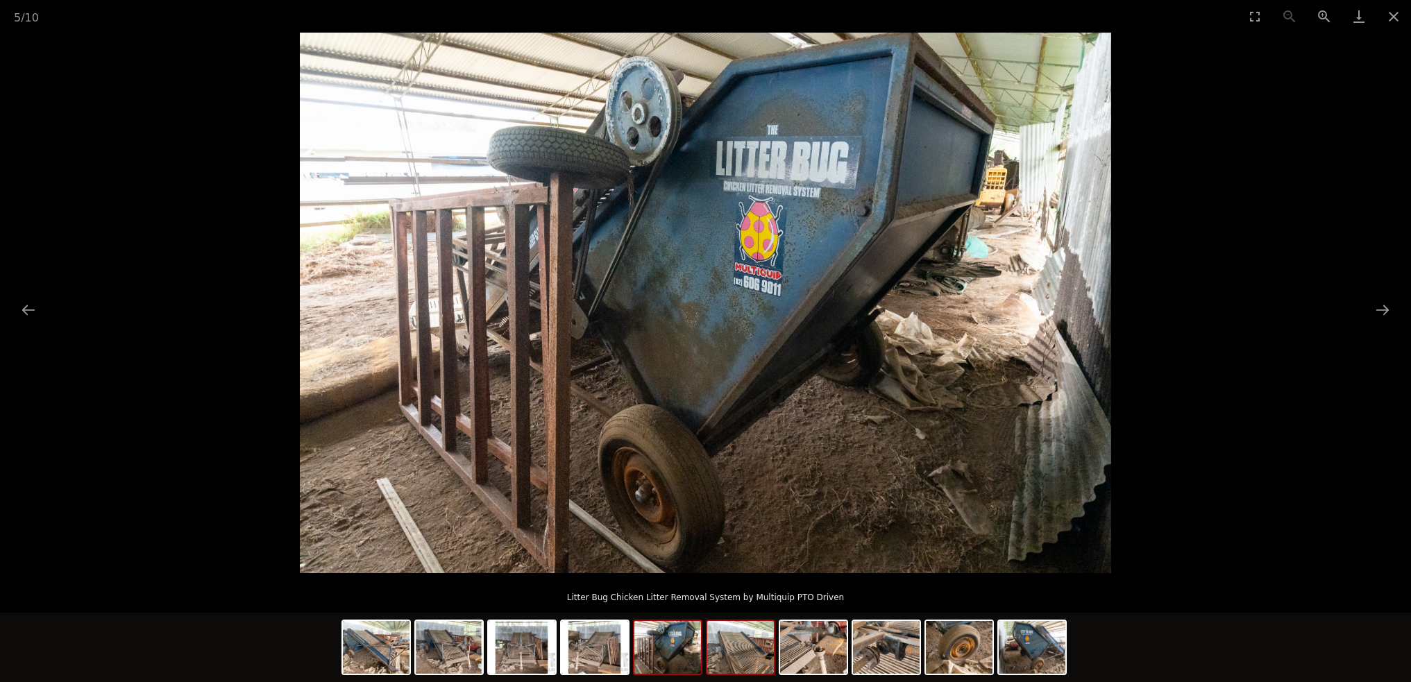
click at [747, 647] on img at bounding box center [740, 647] width 67 height 53
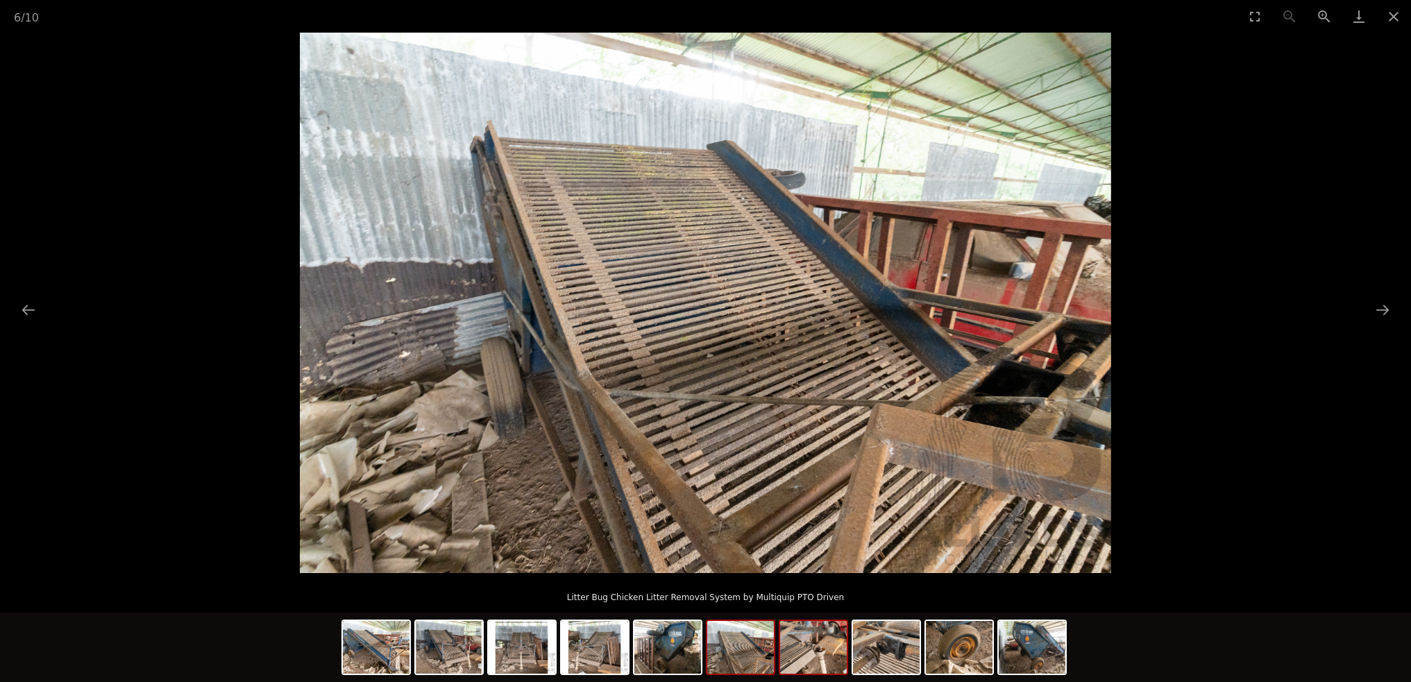
click at [807, 647] on img at bounding box center [813, 647] width 67 height 53
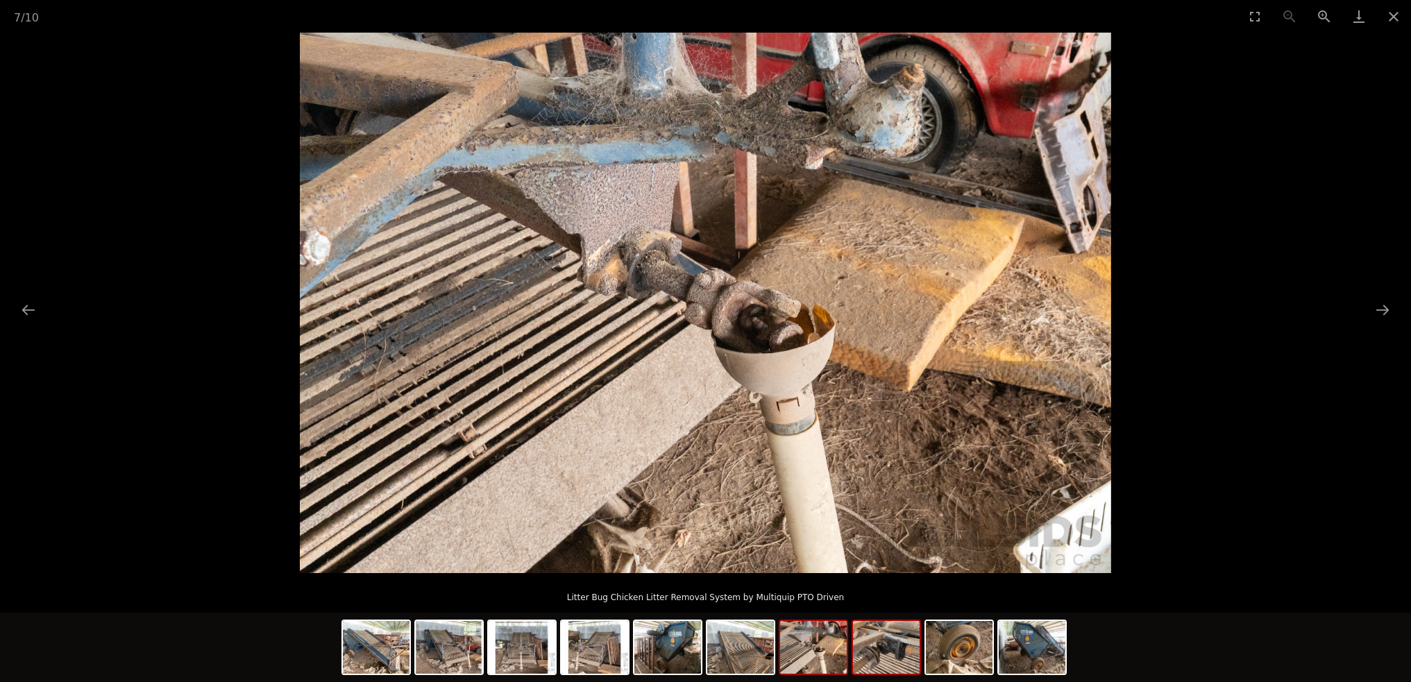
click at [876, 655] on img at bounding box center [886, 647] width 67 height 53
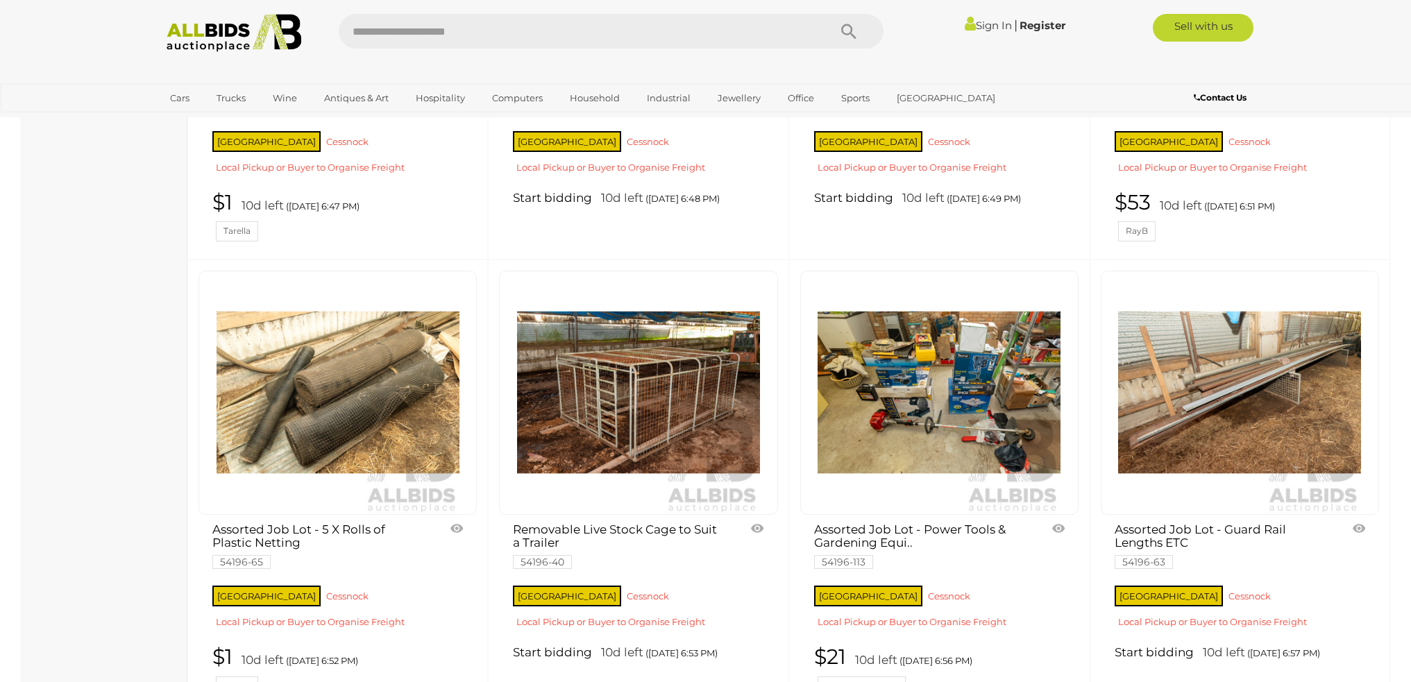
scroll to position [3773, 0]
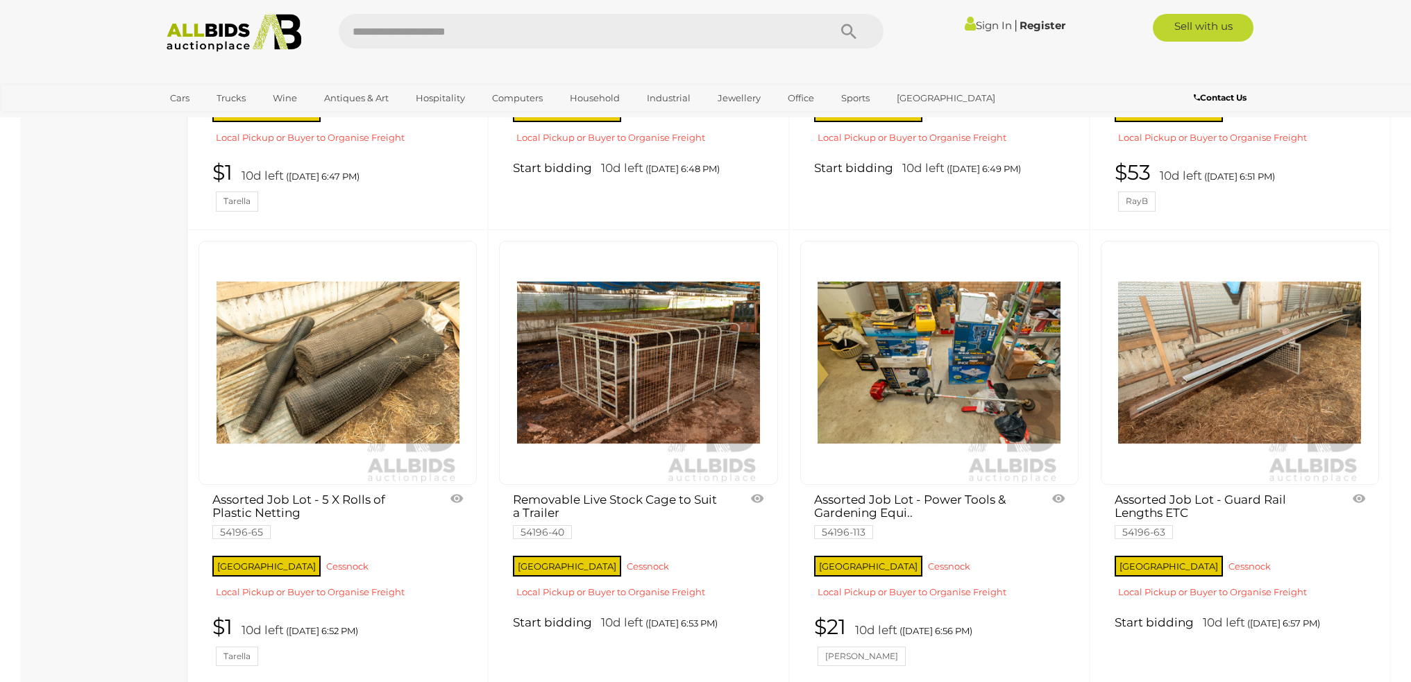
click at [935, 493] on link "Assorted Job Lot - Power Tools & Gardening Equi.. 54196-113" at bounding box center [920, 515] width 212 height 44
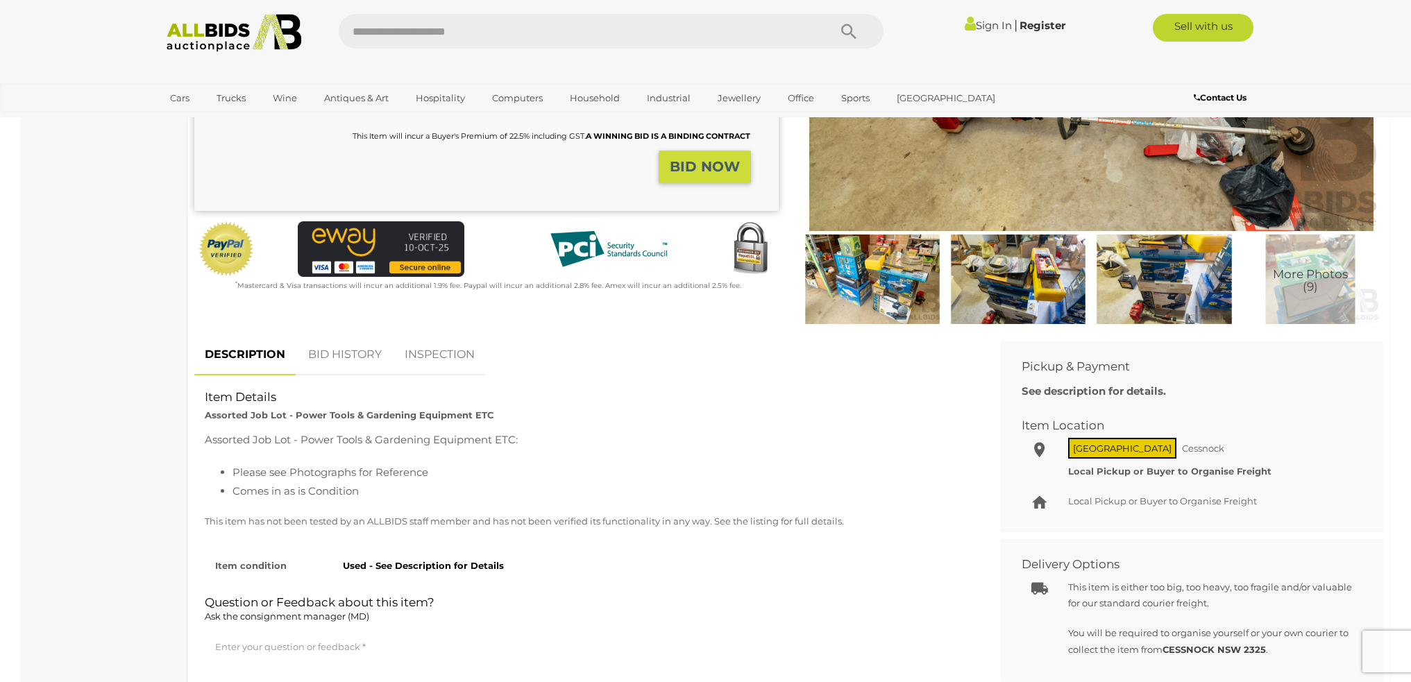
scroll to position [347, 0]
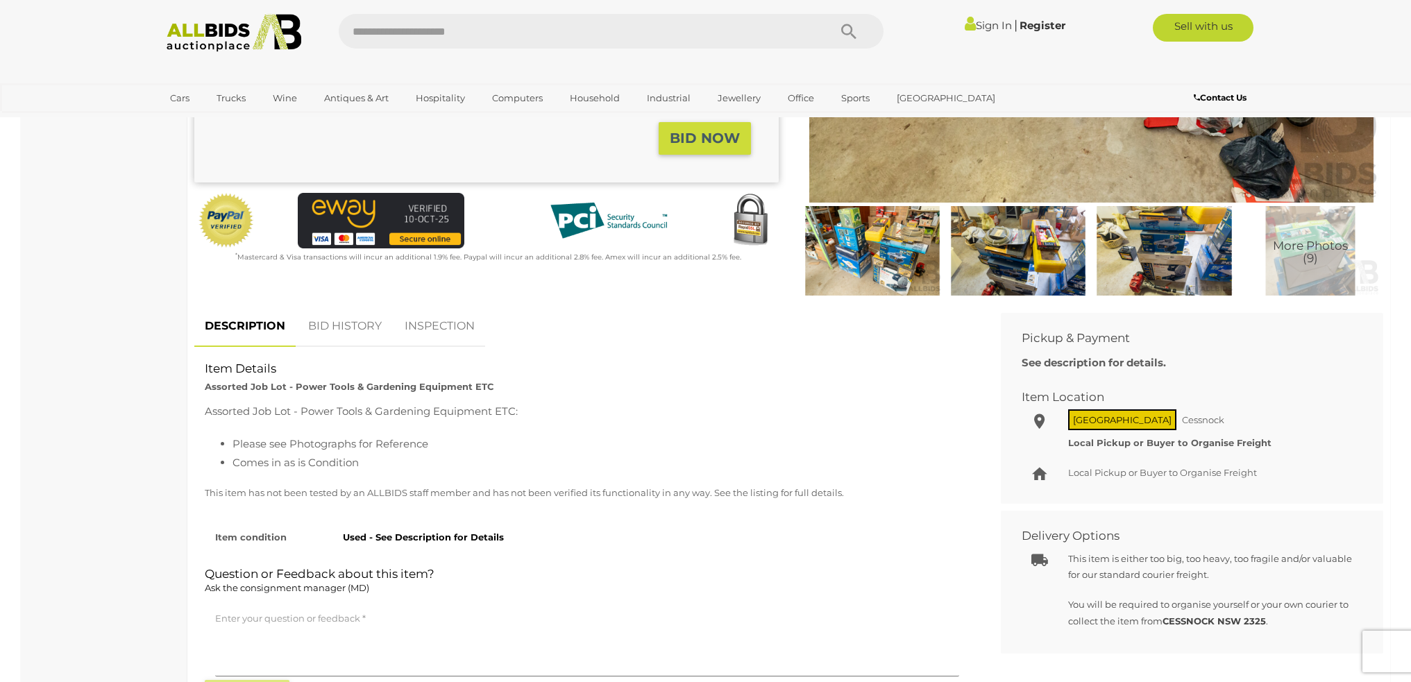
click at [922, 223] on img at bounding box center [872, 251] width 139 height 90
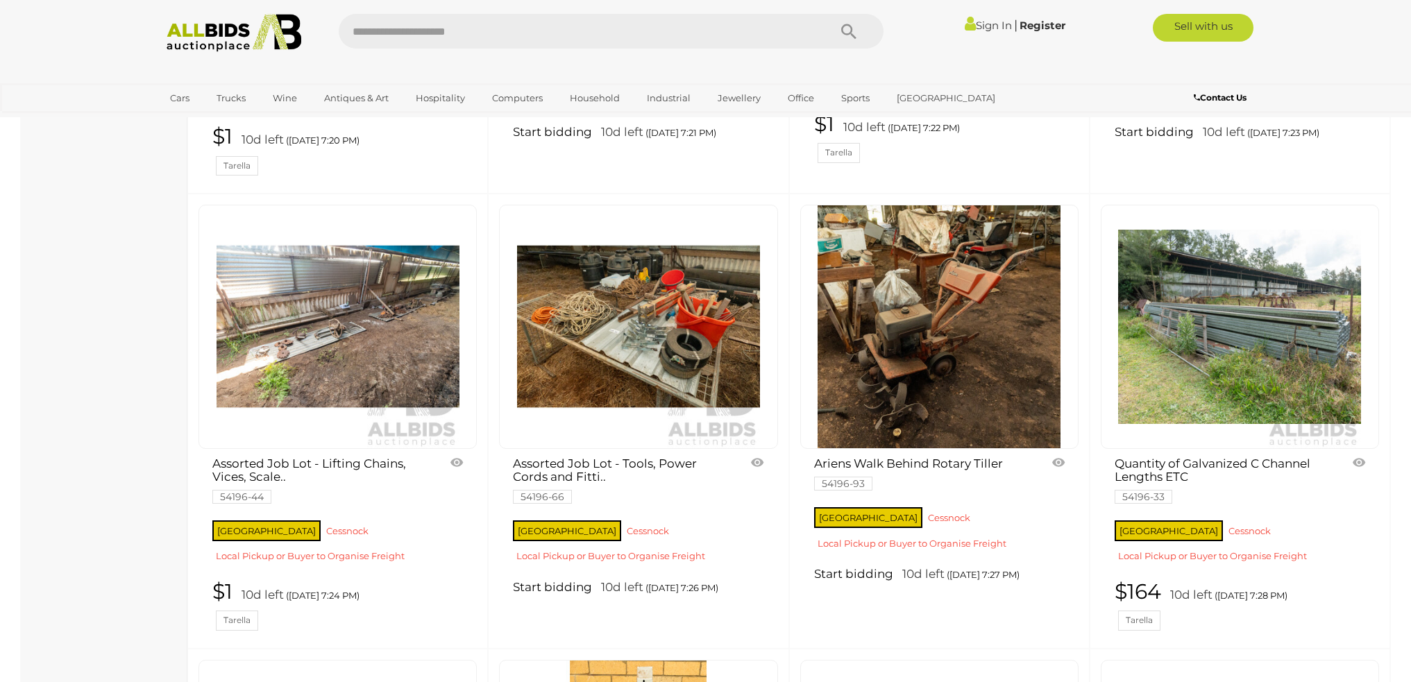
scroll to position [6525, 0]
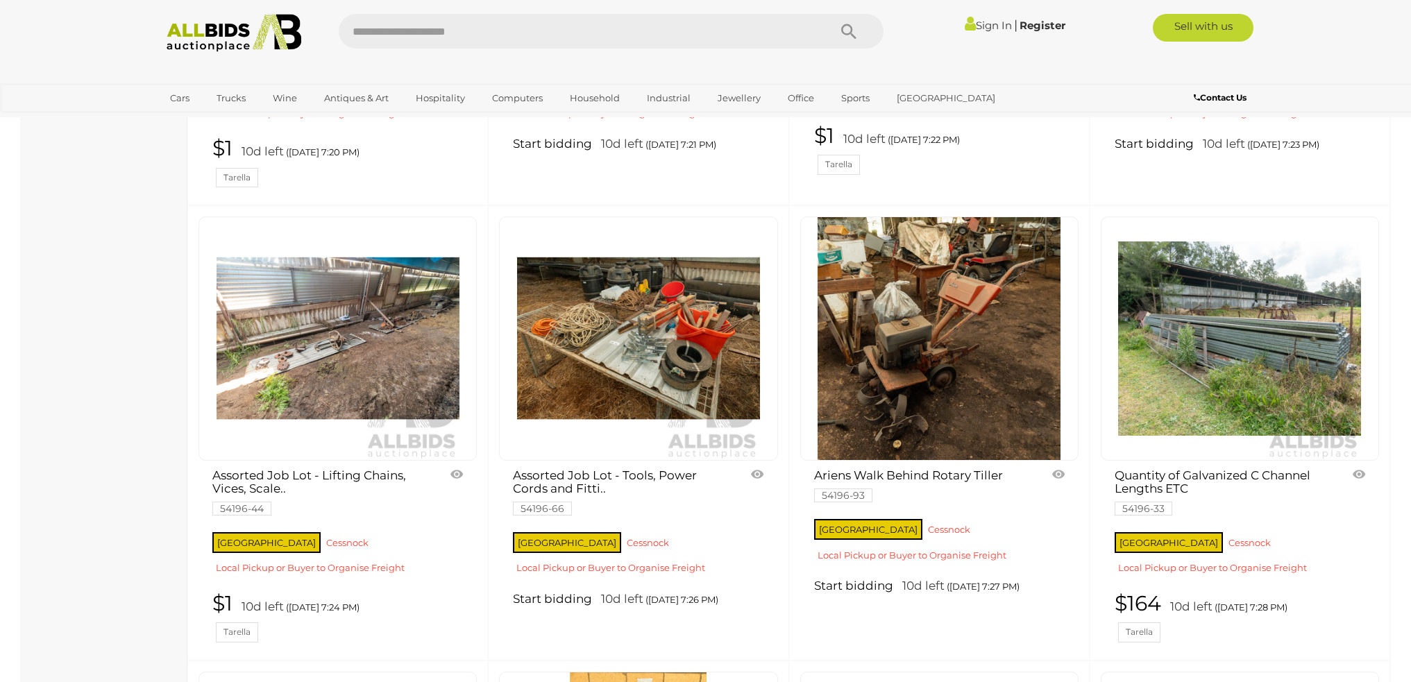
click at [1178, 469] on link "Quantity of Galvanized C Channel Lengths ETC 54196-33" at bounding box center [1220, 491] width 212 height 44
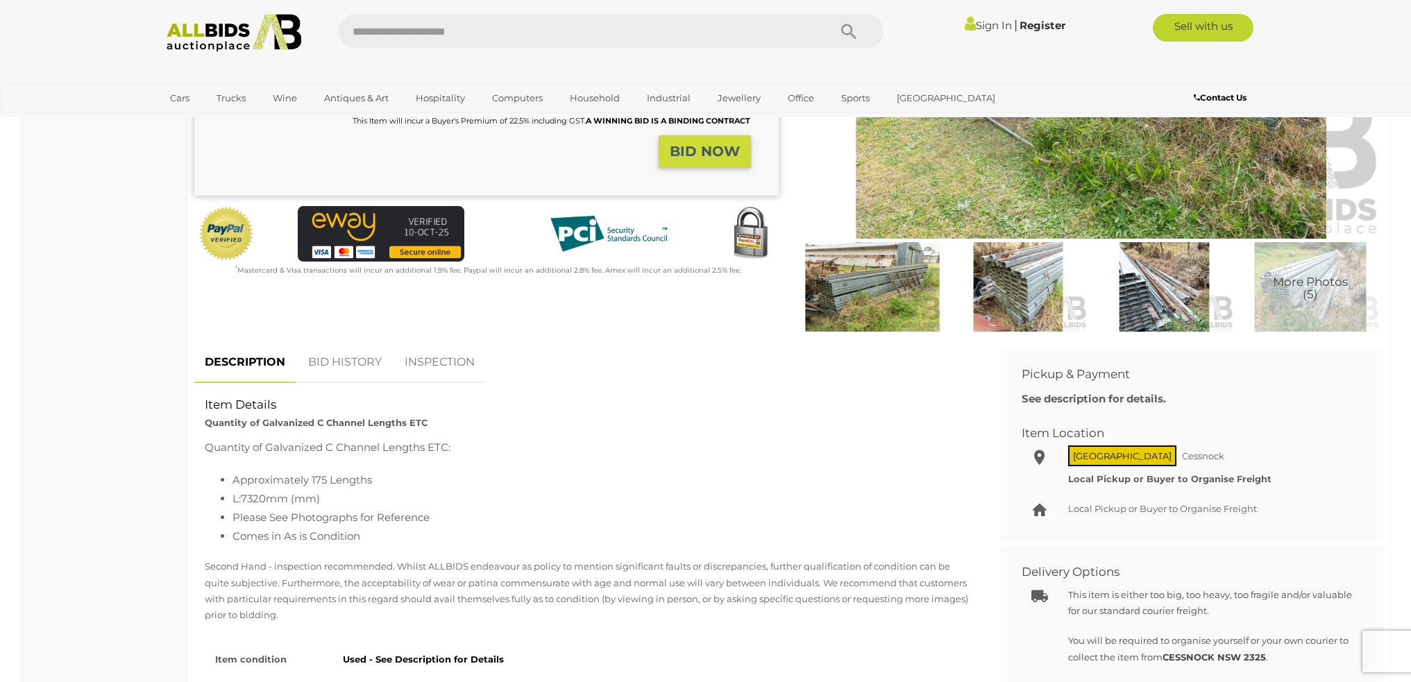
scroll to position [69, 0]
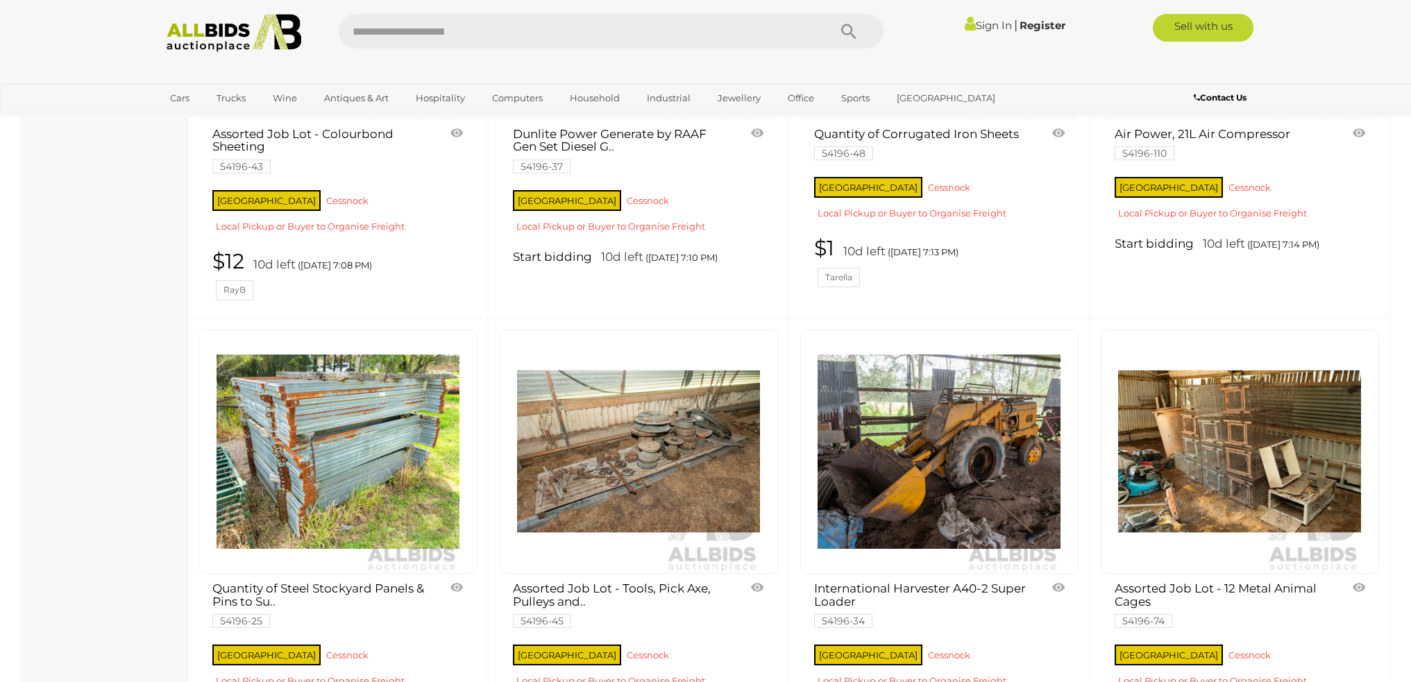
scroll to position [5367, 0]
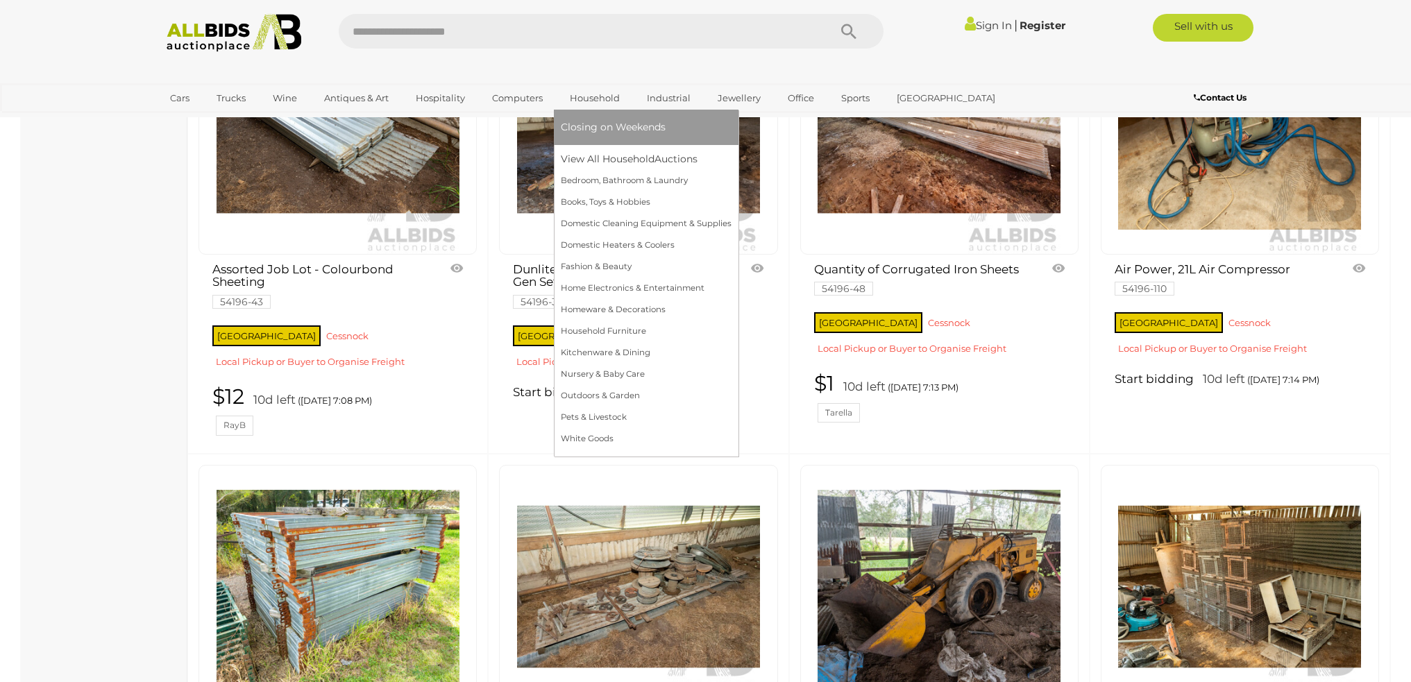
click at [600, 99] on link "Household" at bounding box center [595, 98] width 68 height 23
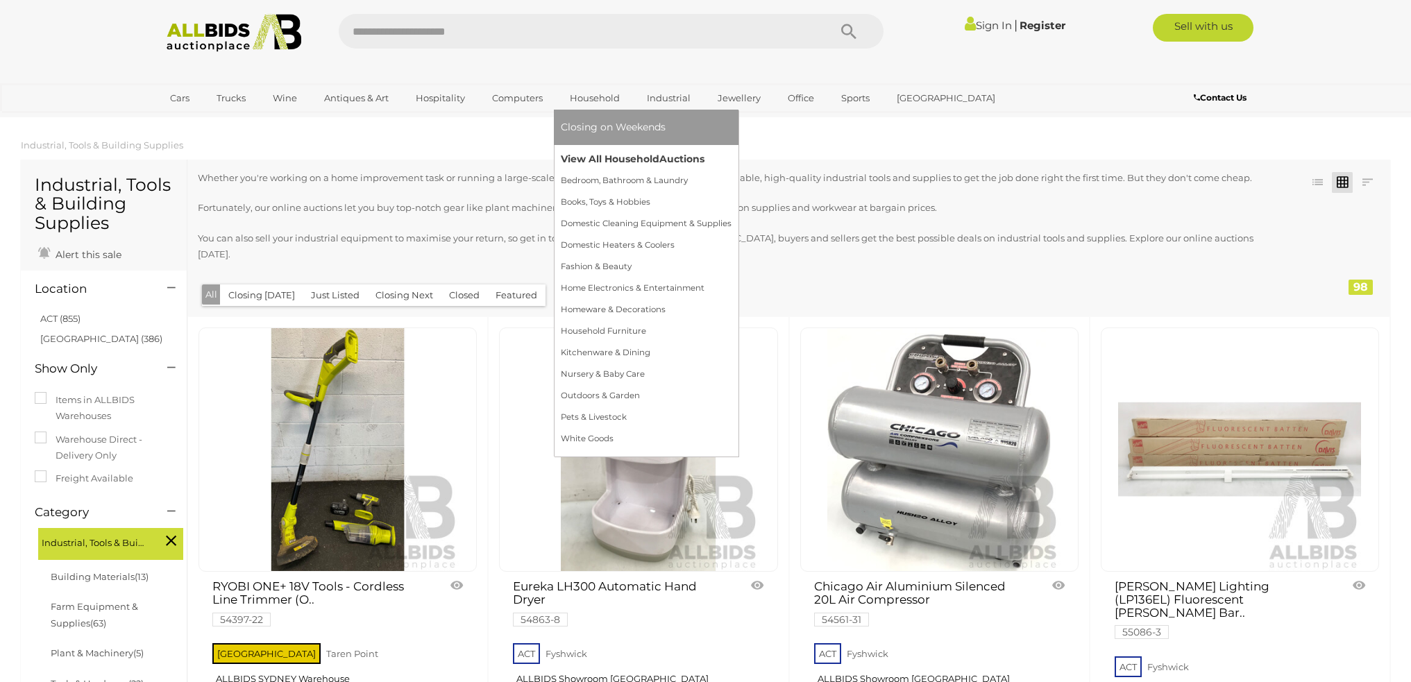
click at [603, 162] on link "View All Household Auctions" at bounding box center [646, 159] width 171 height 22
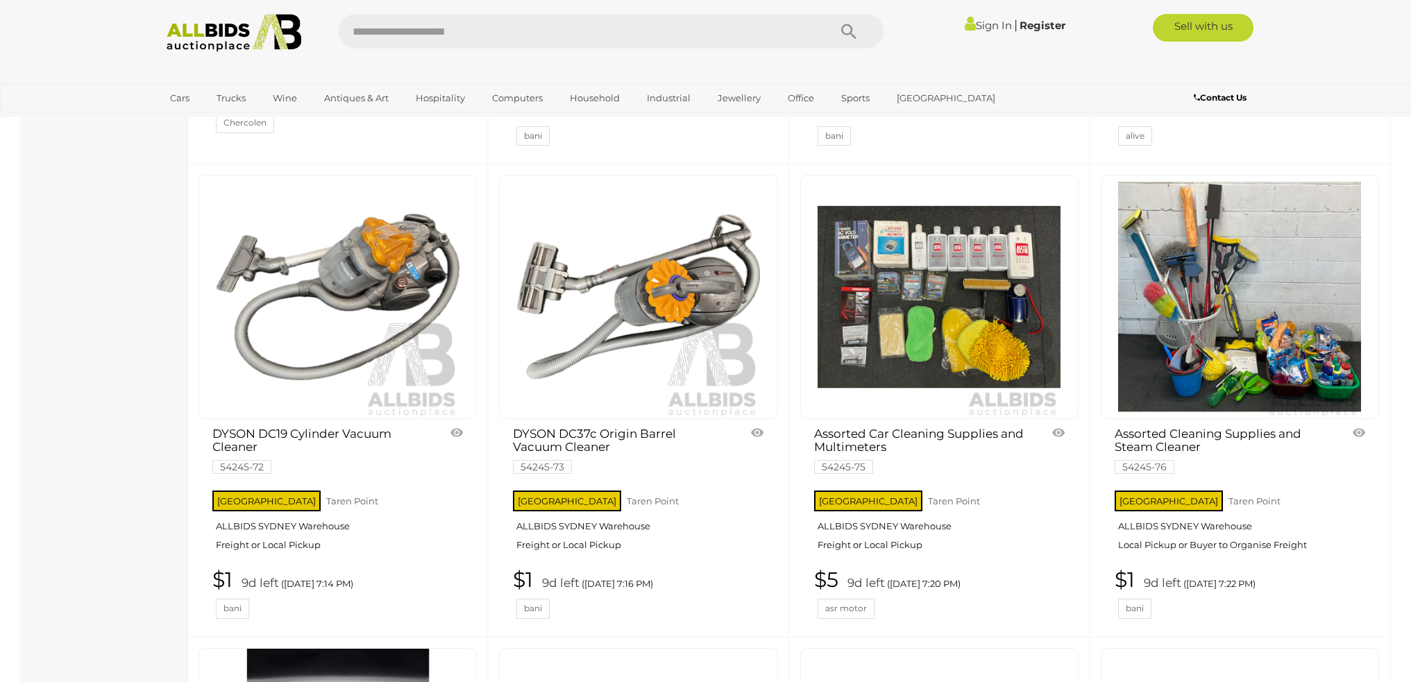
scroll to position [10547, 0]
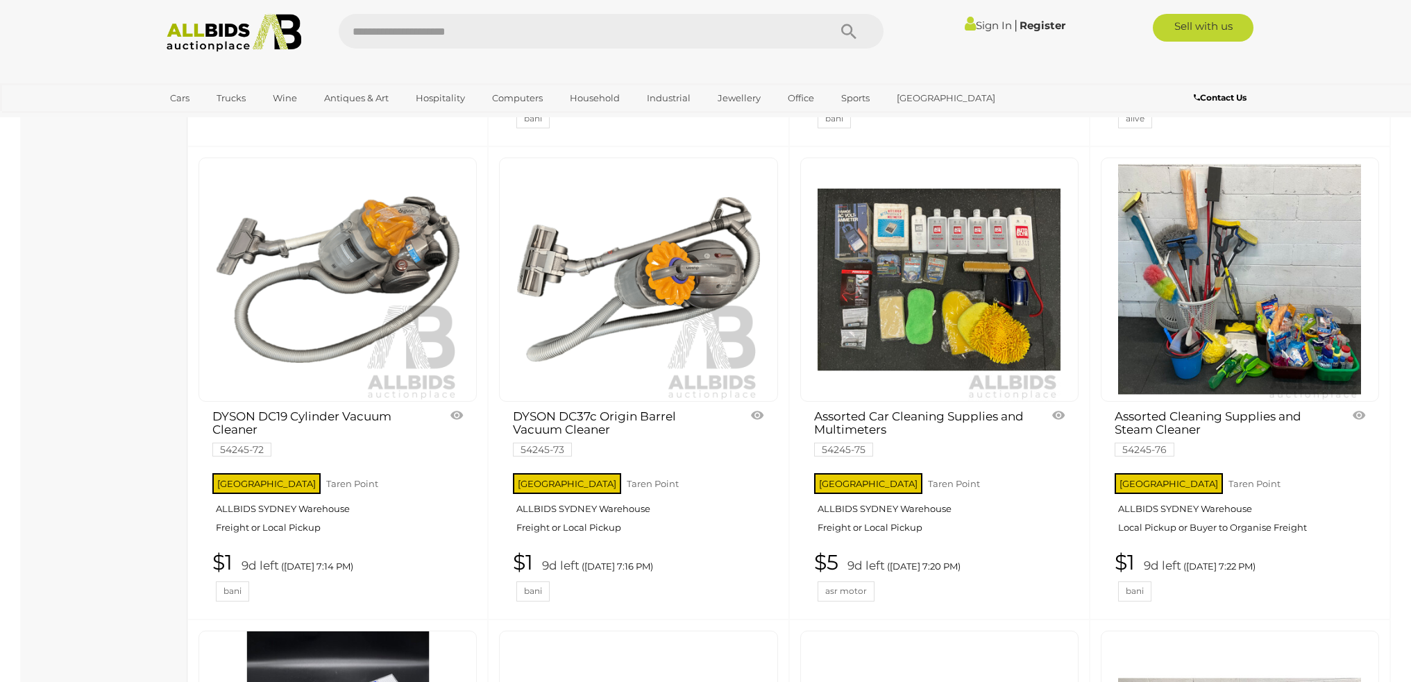
click at [946, 290] on img at bounding box center [938, 279] width 243 height 243
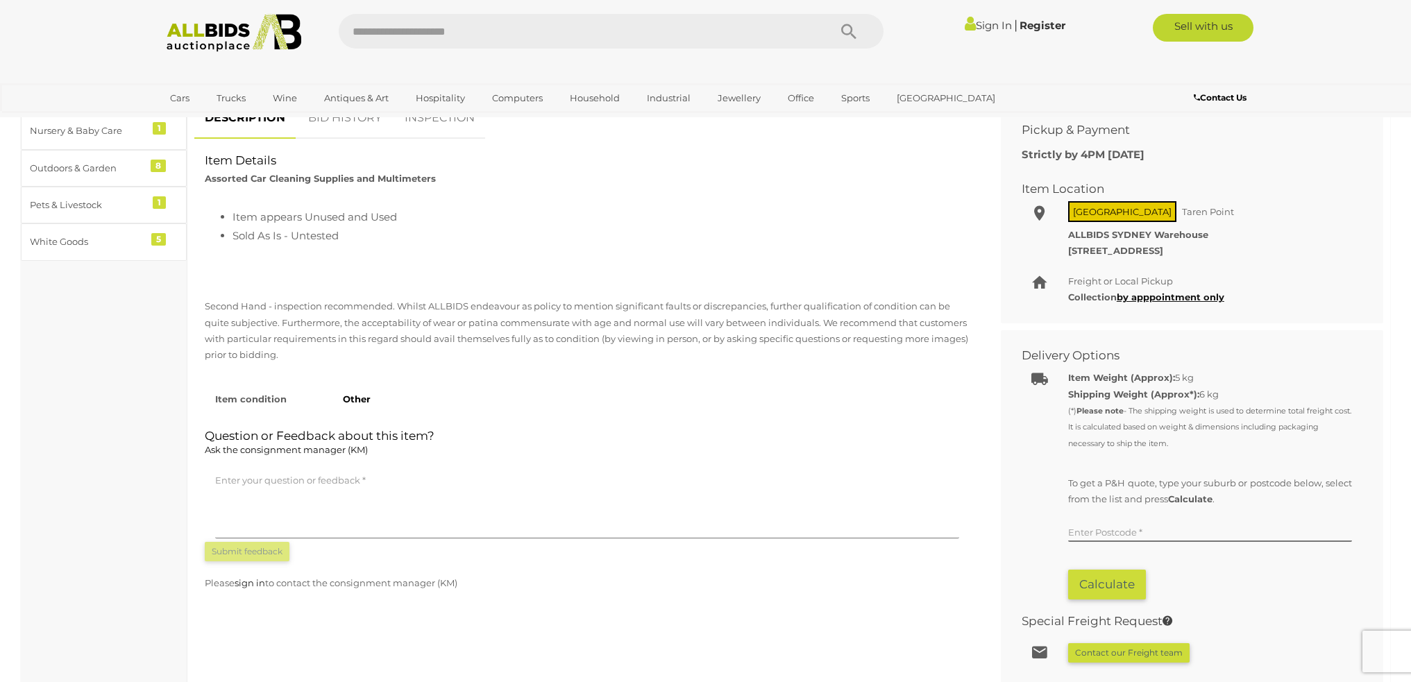
scroll to position [69, 0]
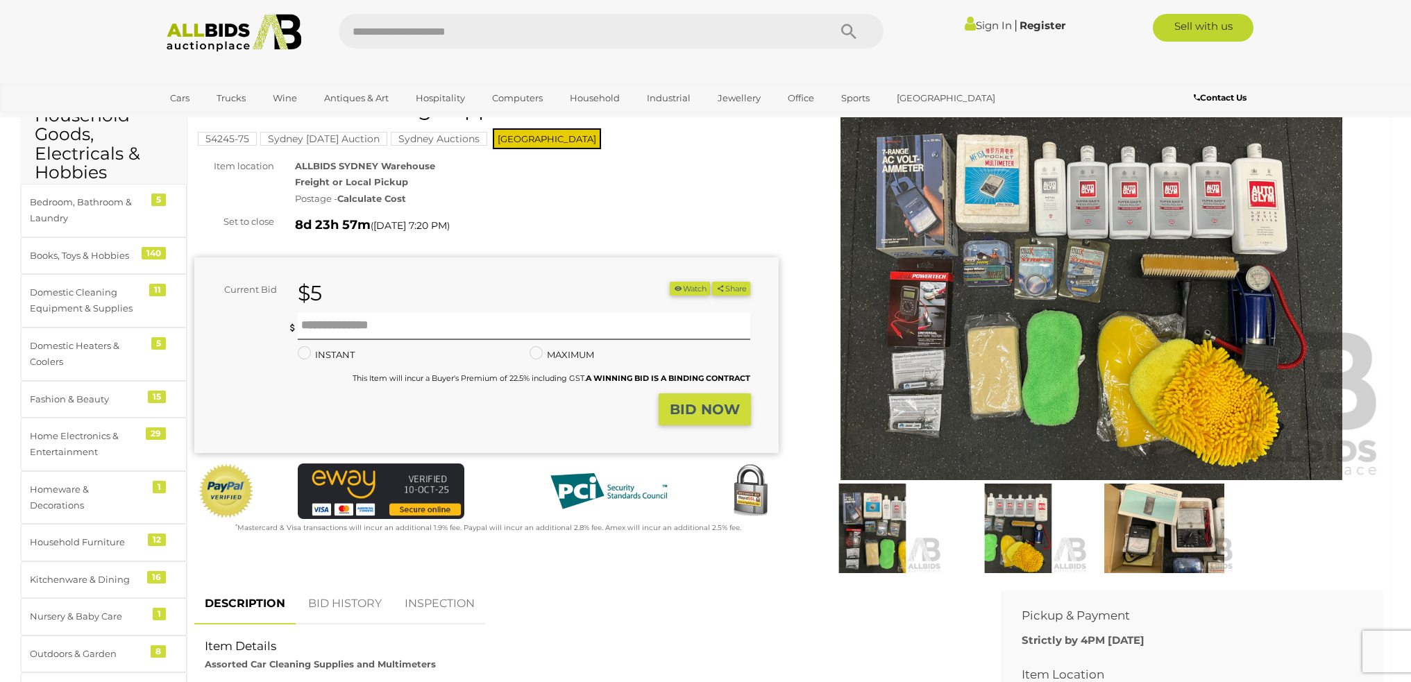
click at [949, 317] on img at bounding box center [1091, 292] width 584 height 376
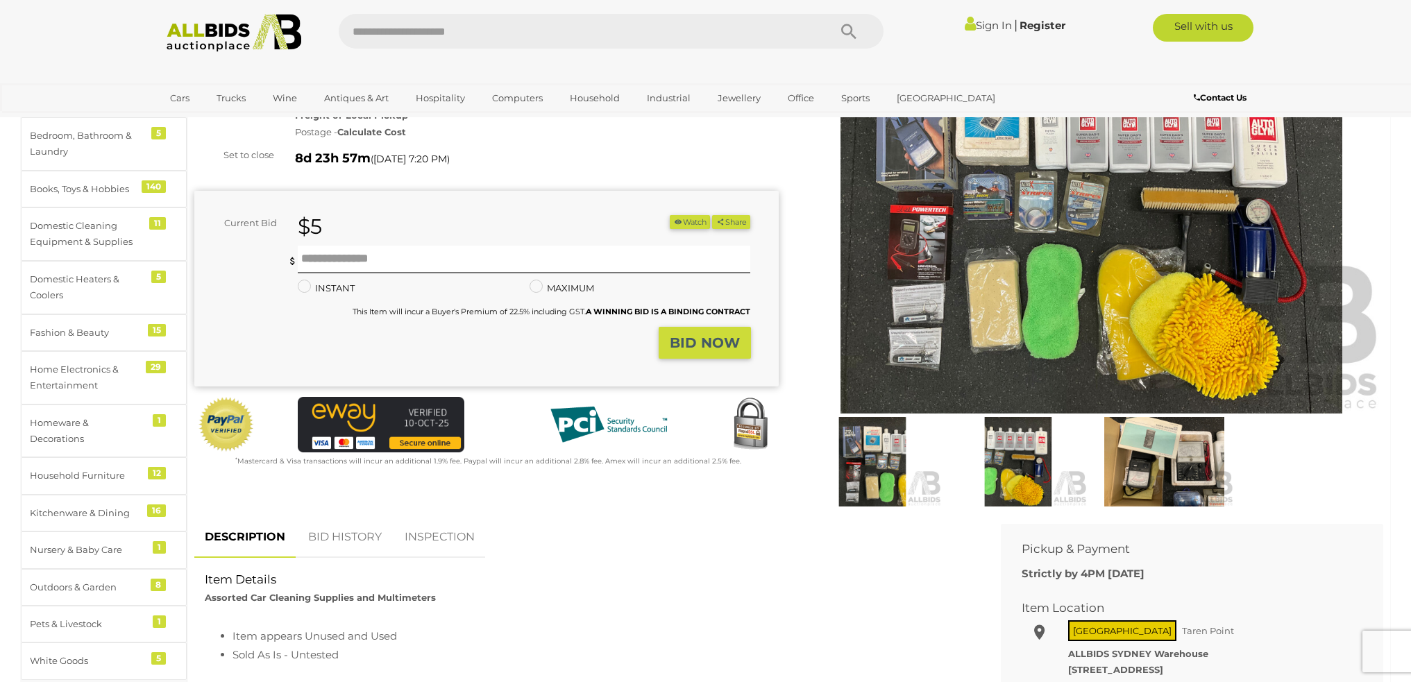
scroll to position [278, 0]
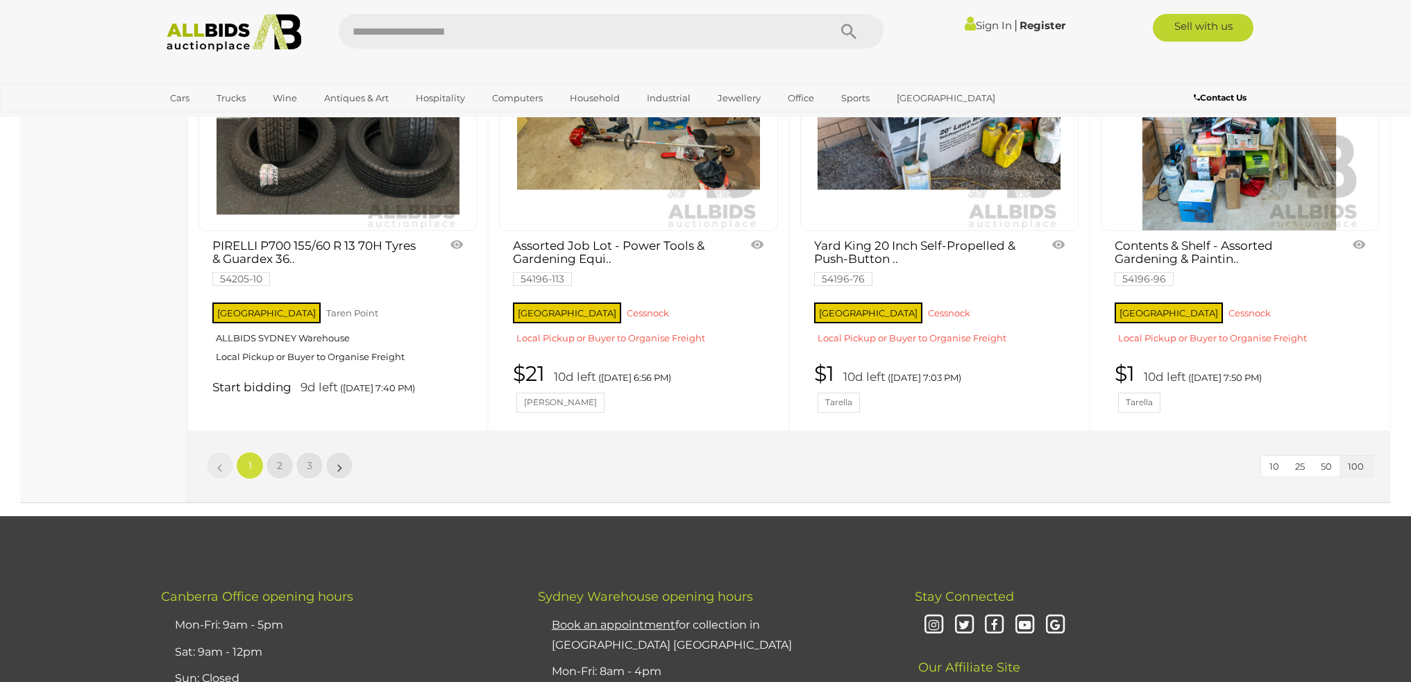
scroll to position [11662, 0]
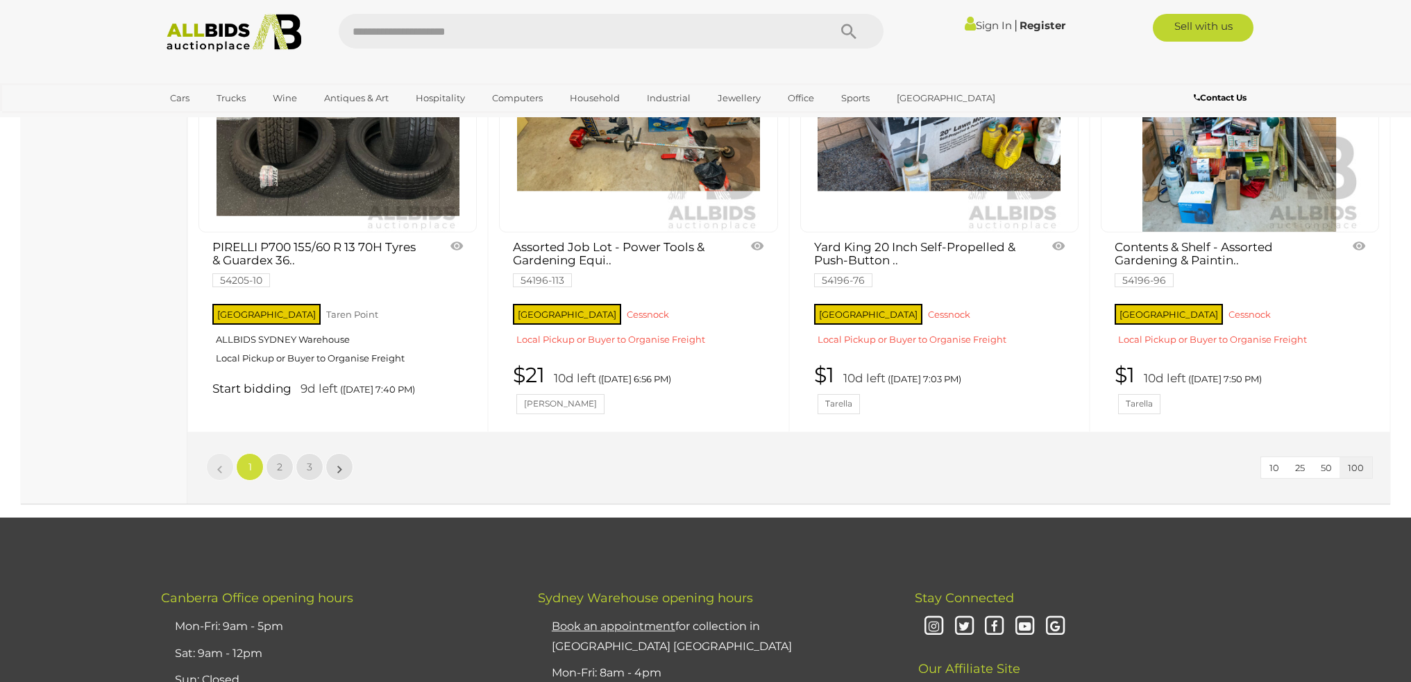
click at [340, 464] on li "»" at bounding box center [339, 467] width 27 height 28
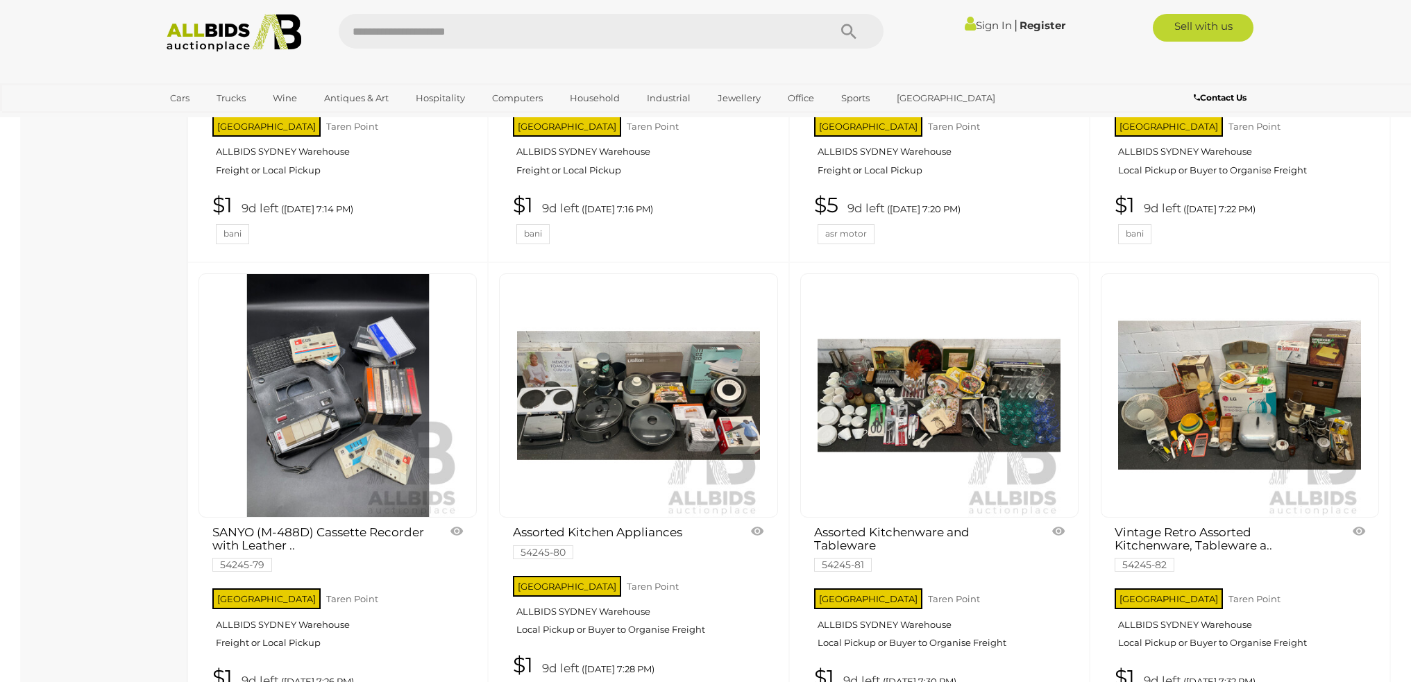
scroll to position [10621, 0]
